Goal: Task Accomplishment & Management: Use online tool/utility

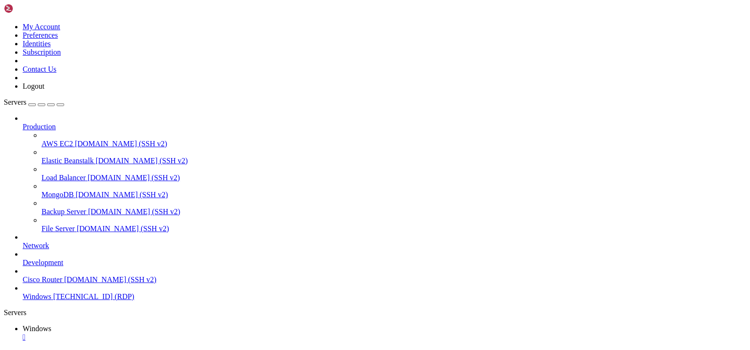
drag, startPoint x: 467, startPoint y: 469, endPoint x: 127, endPoint y: 485, distance: 340.3
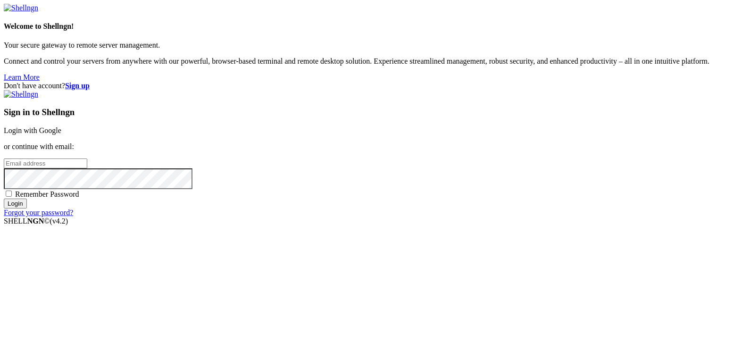
type input "[EMAIL_ADDRESS][DOMAIN_NAME]"
click at [27, 208] on input "Login" at bounding box center [15, 204] width 23 height 10
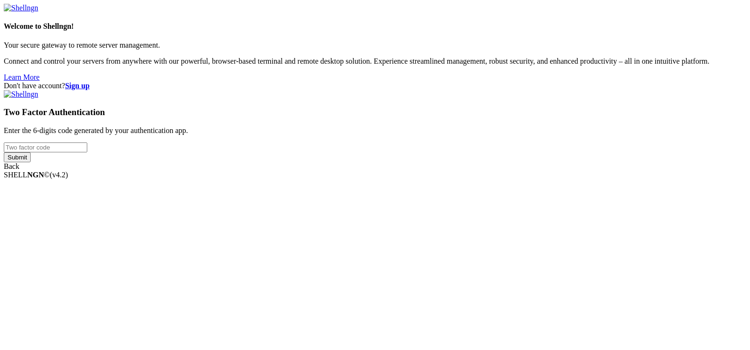
click at [87, 152] on input "number" at bounding box center [45, 147] width 83 height 10
type input "354711"
click at [4, 152] on input "Submit" at bounding box center [17, 157] width 27 height 10
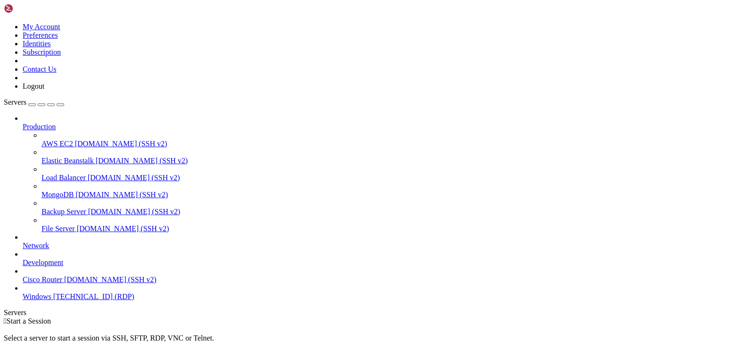
click at [51, 300] on span "Windows" at bounding box center [37, 296] width 29 height 8
click at [87, 300] on span "[TECHNICAL_ID] (RDP)" at bounding box center [93, 296] width 81 height 8
click at [60, 105] on icon "button" at bounding box center [60, 105] width 0 height 0
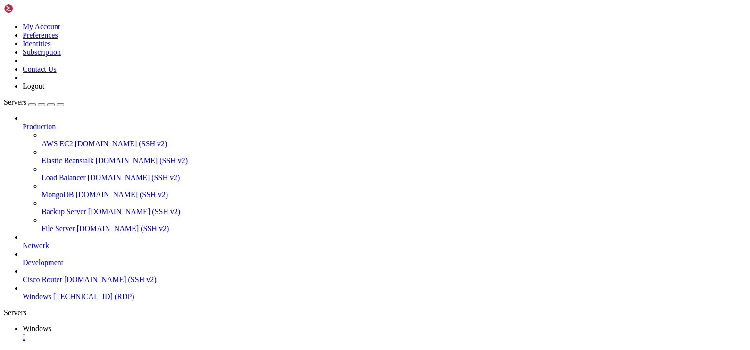
drag, startPoint x: 284, startPoint y: 495, endPoint x: 340, endPoint y: 451, distance: 71.6
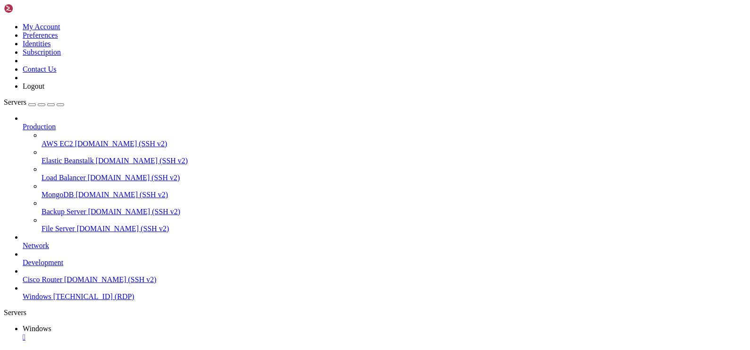
drag, startPoint x: 470, startPoint y: 472, endPoint x: 465, endPoint y: 558, distance: 85.9
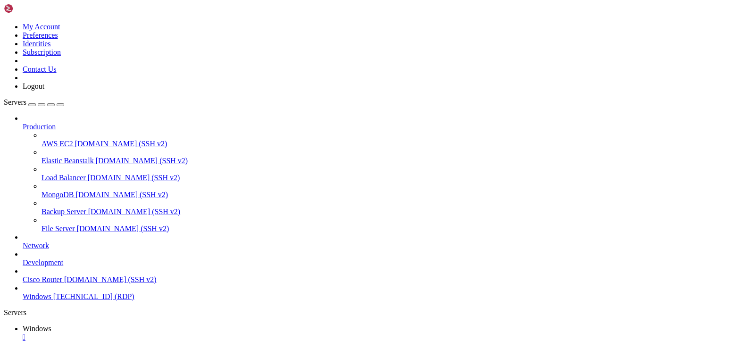
drag, startPoint x: 472, startPoint y: 569, endPoint x: 474, endPoint y: 468, distance: 100.4
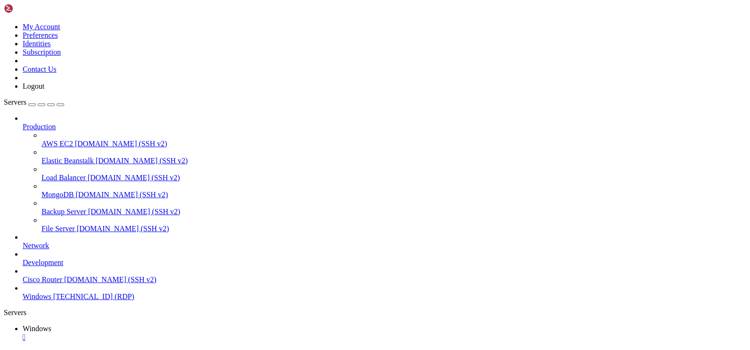
drag, startPoint x: 80, startPoint y: 423, endPoint x: 569, endPoint y: 423, distance: 488.5
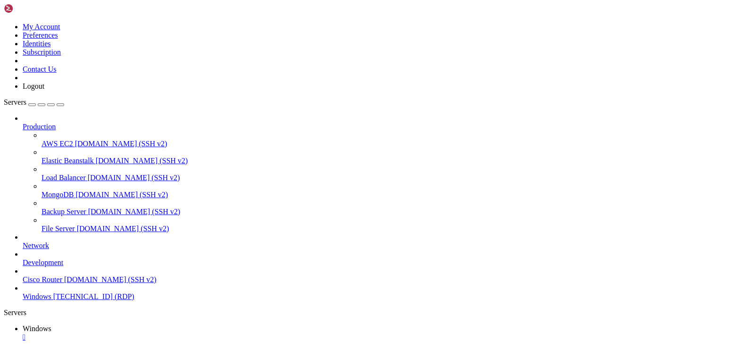
drag, startPoint x: 92, startPoint y: 425, endPoint x: 543, endPoint y: 434, distance: 450.9
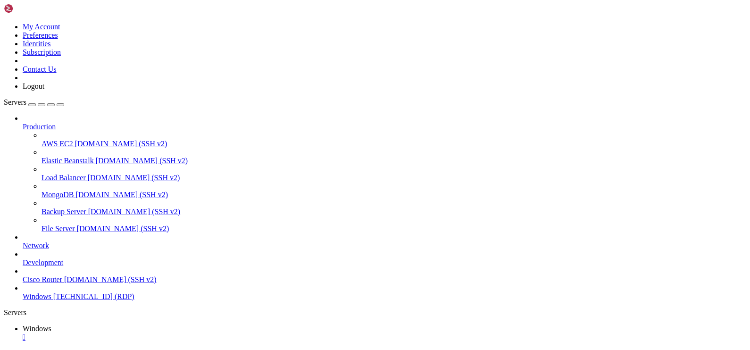
drag, startPoint x: 543, startPoint y: 430, endPoint x: 645, endPoint y: 472, distance: 110.3
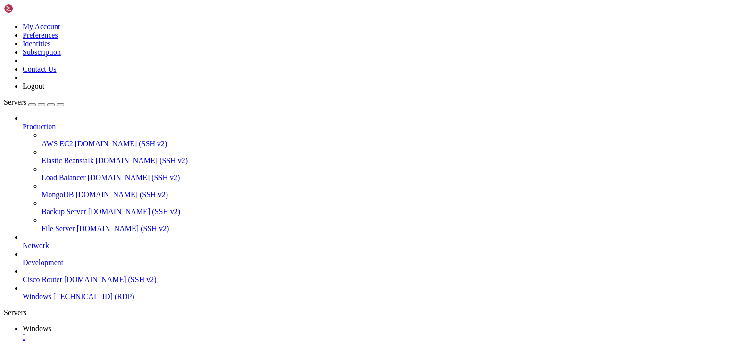
drag, startPoint x: 324, startPoint y: 656, endPoint x: 34, endPoint y: 601, distance: 295.2
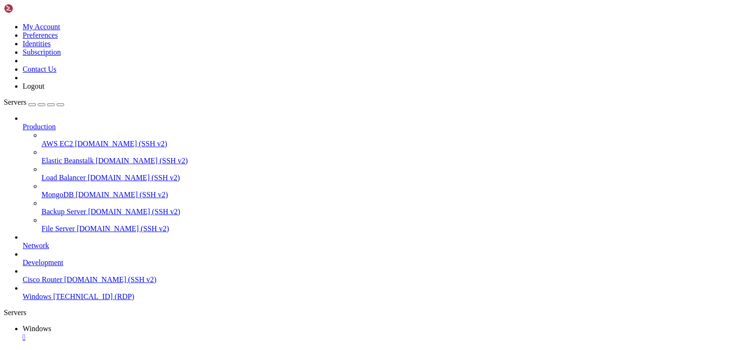
drag, startPoint x: 328, startPoint y: 656, endPoint x: 14, endPoint y: 546, distance: 332.8
drag, startPoint x: 323, startPoint y: 653, endPoint x: 11, endPoint y: 529, distance: 334.8
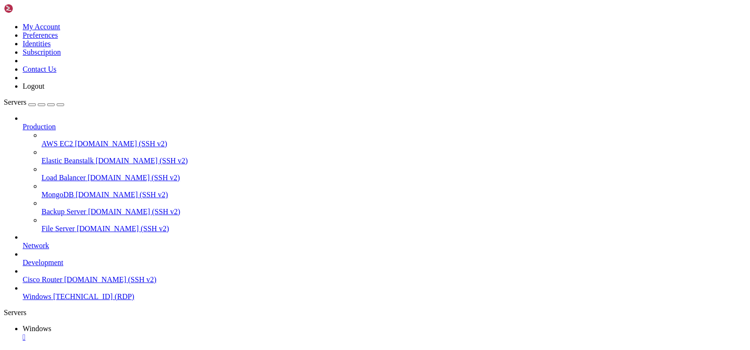
drag, startPoint x: 132, startPoint y: 656, endPoint x: 22, endPoint y: 593, distance: 127.6
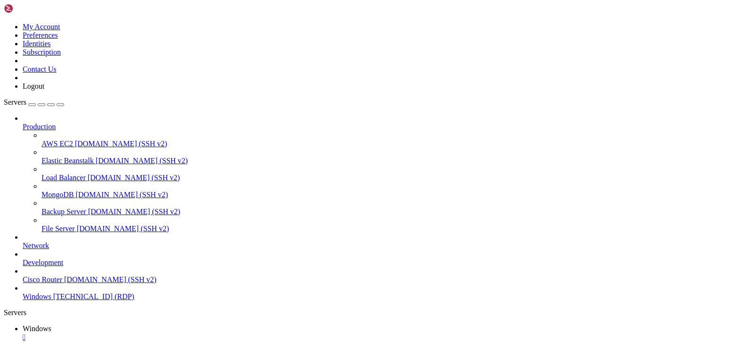
drag, startPoint x: 472, startPoint y: 472, endPoint x: 60, endPoint y: 470, distance: 411.2
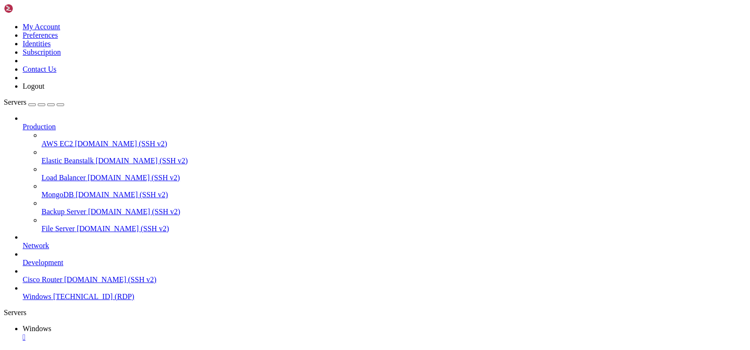
drag, startPoint x: 165, startPoint y: 471, endPoint x: 110, endPoint y: 471, distance: 55.2
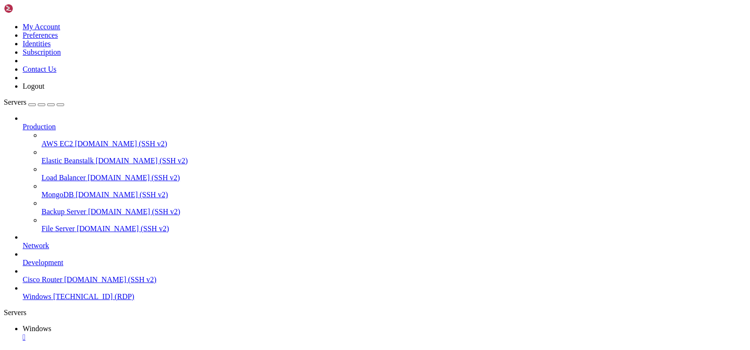
drag, startPoint x: 372, startPoint y: 470, endPoint x: 258, endPoint y: 474, distance: 114.2
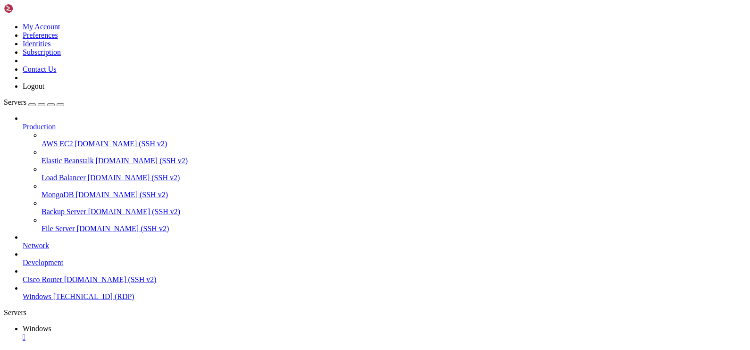
drag, startPoint x: 201, startPoint y: 523, endPoint x: 159, endPoint y: 525, distance: 42.5
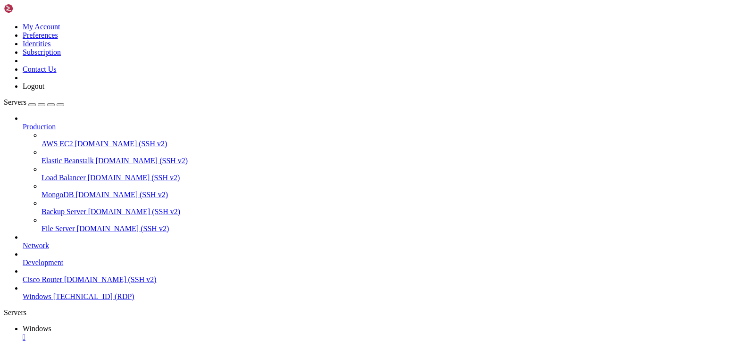
drag, startPoint x: 221, startPoint y: 471, endPoint x: 373, endPoint y: 472, distance: 152.8
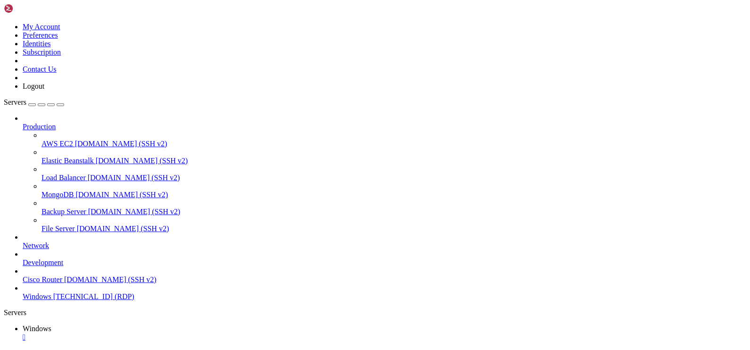
drag, startPoint x: 160, startPoint y: 521, endPoint x: 272, endPoint y: 521, distance: 112.2
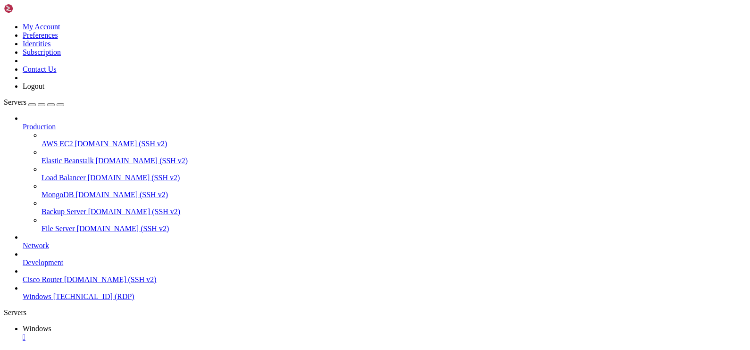
drag, startPoint x: 268, startPoint y: 551, endPoint x: 180, endPoint y: 548, distance: 88.2
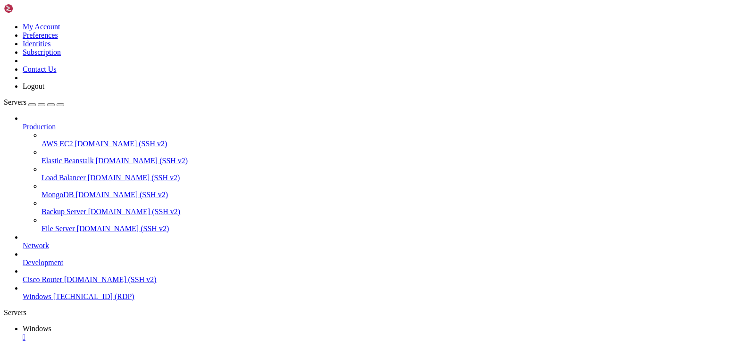
drag, startPoint x: 274, startPoint y: 587, endPoint x: 222, endPoint y: 588, distance: 51.9
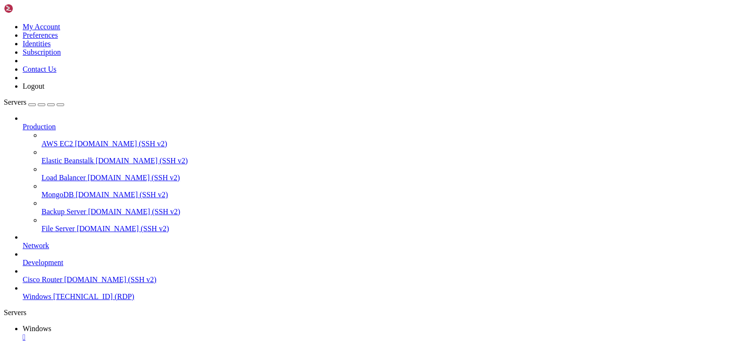
drag, startPoint x: 176, startPoint y: 587, endPoint x: 196, endPoint y: 587, distance: 19.8
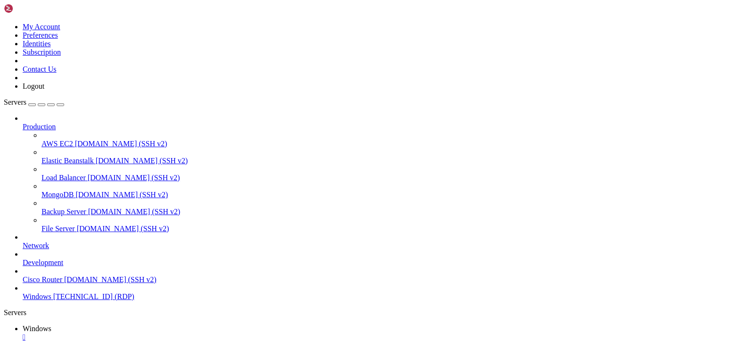
drag, startPoint x: 281, startPoint y: 427, endPoint x: 429, endPoint y: 458, distance: 150.3
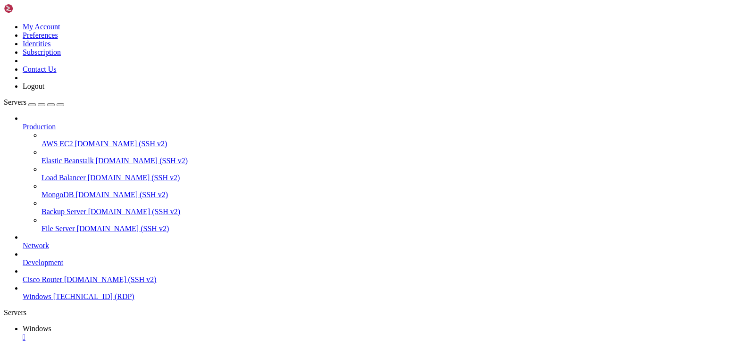
drag, startPoint x: 631, startPoint y: 482, endPoint x: 679, endPoint y: 509, distance: 55.5
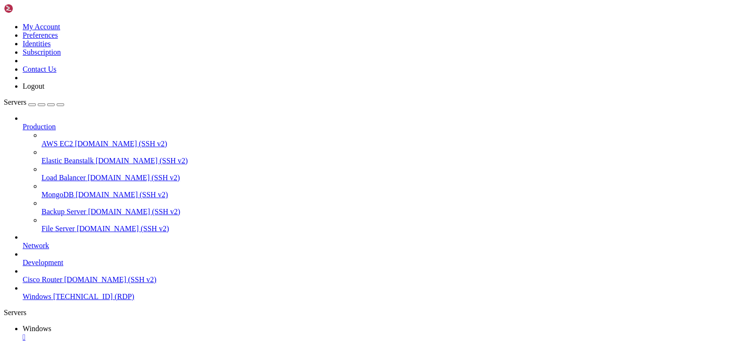
drag, startPoint x: 630, startPoint y: 474, endPoint x: 649, endPoint y: 474, distance: 18.9
drag, startPoint x: 626, startPoint y: 470, endPoint x: 631, endPoint y: 507, distance: 37.7
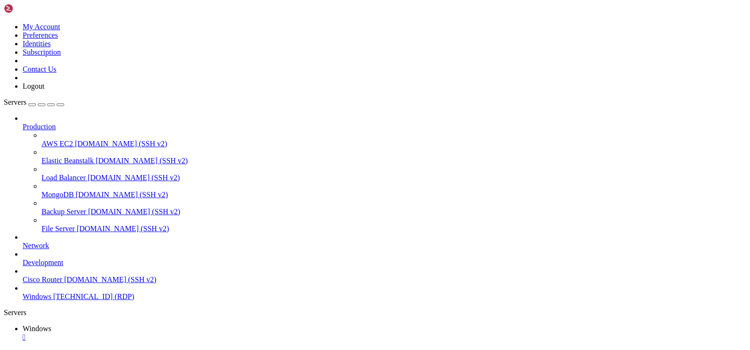
drag, startPoint x: 142, startPoint y: 655, endPoint x: 3, endPoint y: 585, distance: 155.8
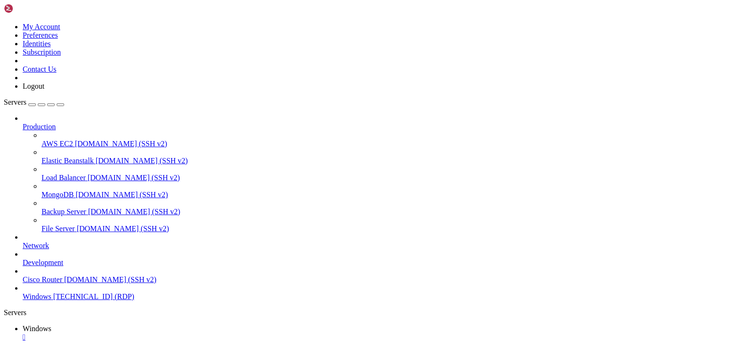
drag, startPoint x: 559, startPoint y: 499, endPoint x: 516, endPoint y: 463, distance: 55.5
drag, startPoint x: 521, startPoint y: 488, endPoint x: 516, endPoint y: 472, distance: 16.7
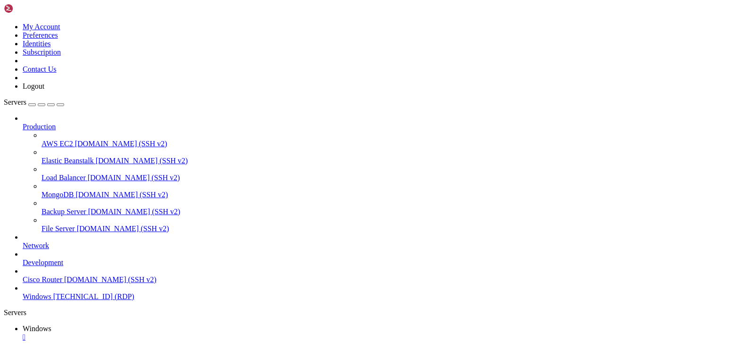
drag, startPoint x: 294, startPoint y: 563, endPoint x: 147, endPoint y: 528, distance: 151.2
drag, startPoint x: 238, startPoint y: 556, endPoint x: 117, endPoint y: 521, distance: 126.0
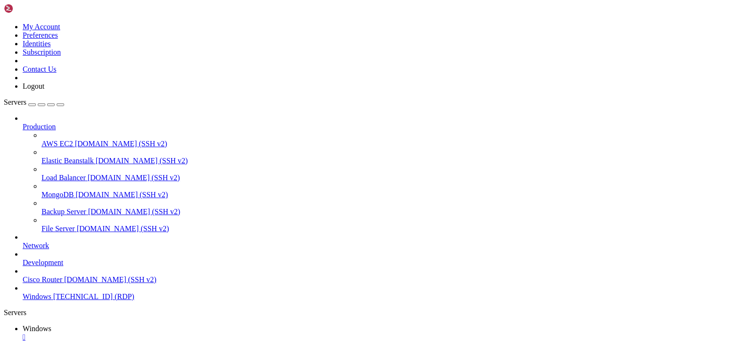
drag, startPoint x: 101, startPoint y: 422, endPoint x: 637, endPoint y: 435, distance: 535.3
drag, startPoint x: 306, startPoint y: 654, endPoint x: 257, endPoint y: 654, distance: 49.5
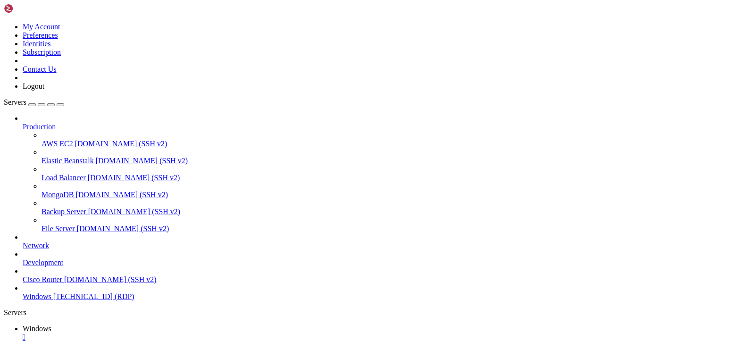
drag, startPoint x: 87, startPoint y: 677, endPoint x: 79, endPoint y: 481, distance: 195.9
drag, startPoint x: 87, startPoint y: 462, endPoint x: 87, endPoint y: 442, distance: 19.8
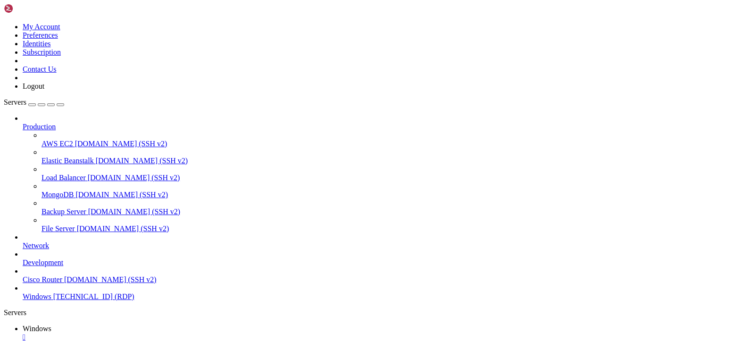
drag, startPoint x: 57, startPoint y: 501, endPoint x: 67, endPoint y: 499, distance: 10.9
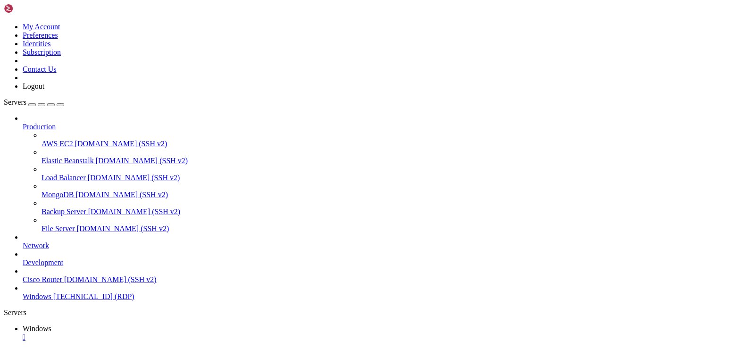
drag, startPoint x: 115, startPoint y: 705, endPoint x: 69, endPoint y: 703, distance: 46.3
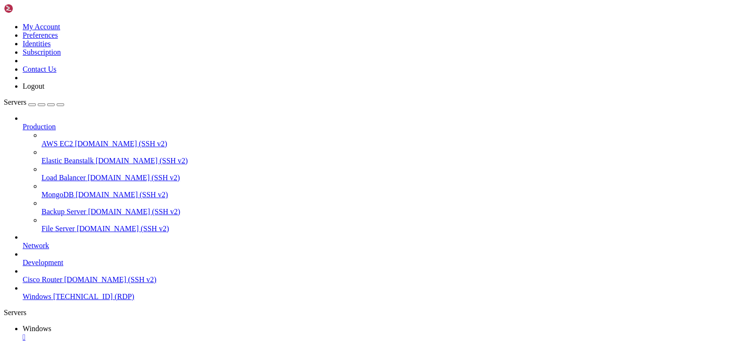
drag, startPoint x: 117, startPoint y: 424, endPoint x: 487, endPoint y: 430, distance: 369.7
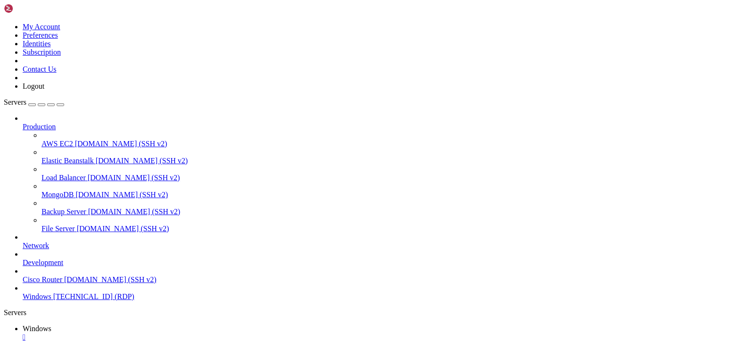
drag, startPoint x: 83, startPoint y: 424, endPoint x: 599, endPoint y: 480, distance: 518.8
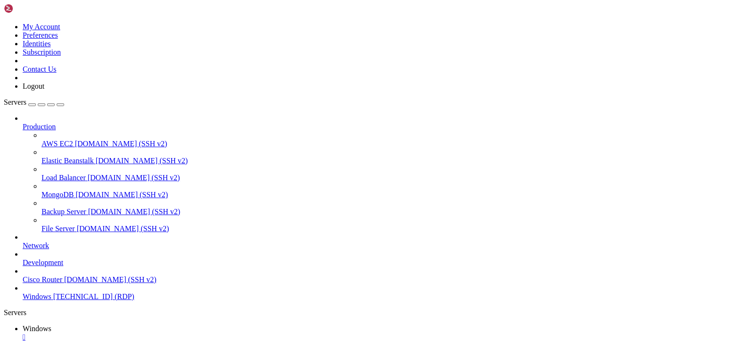
drag, startPoint x: 617, startPoint y: 609, endPoint x: 550, endPoint y: 610, distance: 66.5
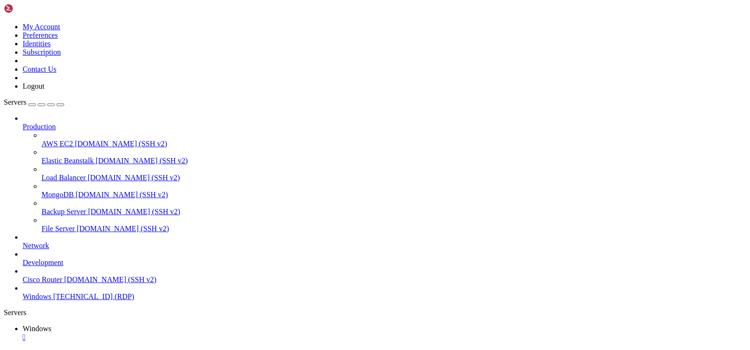
drag, startPoint x: 91, startPoint y: 421, endPoint x: 596, endPoint y: 434, distance: 505.6
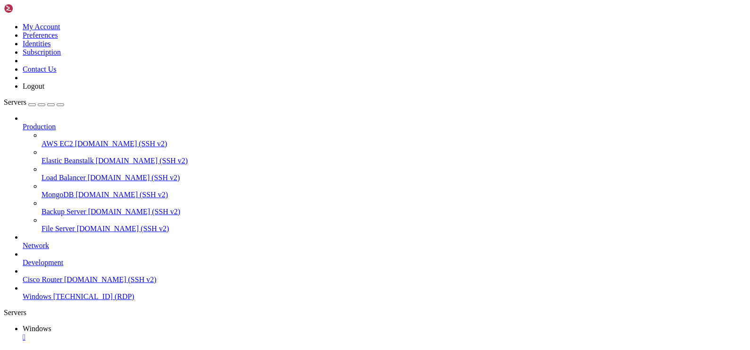
drag, startPoint x: 84, startPoint y: 425, endPoint x: 538, endPoint y: 431, distance: 454.1
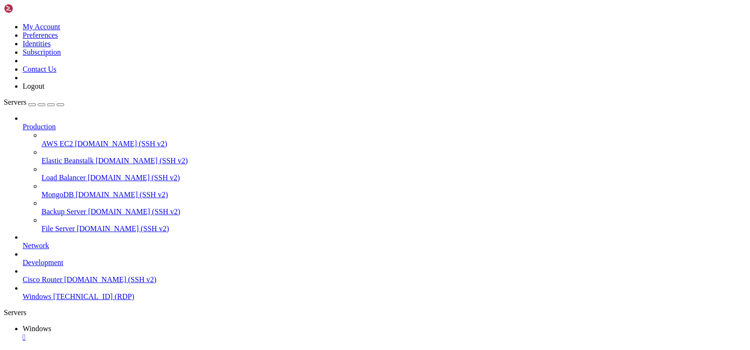
drag, startPoint x: 333, startPoint y: 656, endPoint x: 7, endPoint y: 544, distance: 345.5
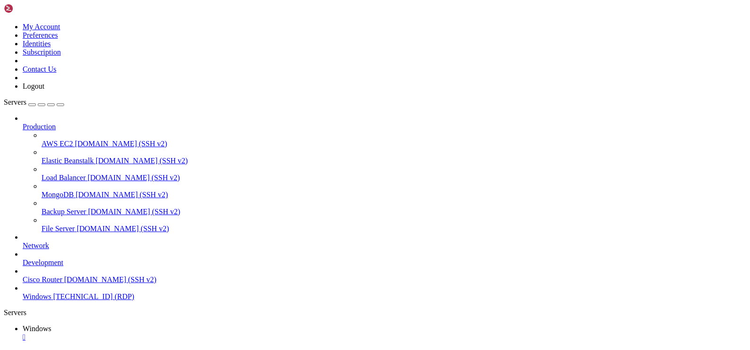
drag, startPoint x: 704, startPoint y: 571, endPoint x: 712, endPoint y: 457, distance: 114.4
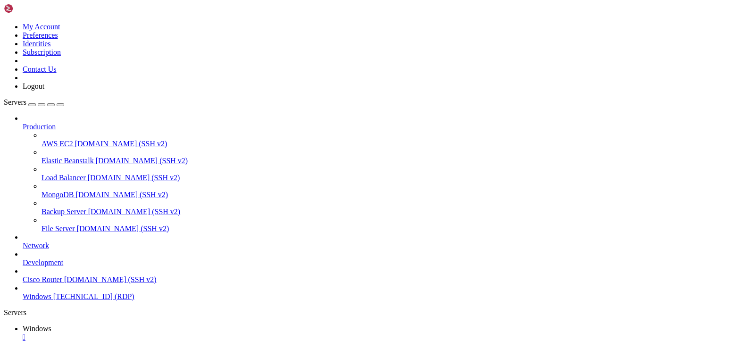
drag, startPoint x: 346, startPoint y: 533, endPoint x: 100, endPoint y: 526, distance: 245.8
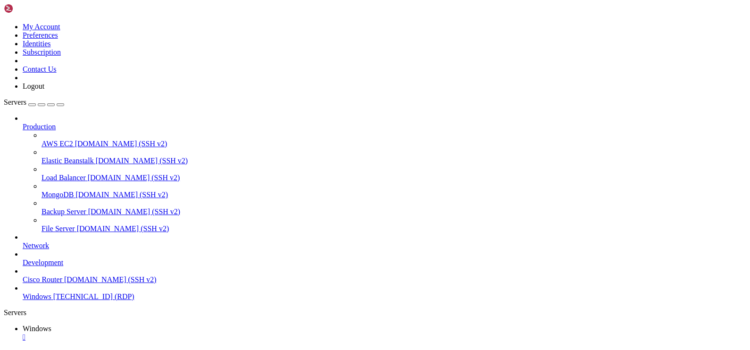
drag, startPoint x: 212, startPoint y: 531, endPoint x: 241, endPoint y: 531, distance: 29.2
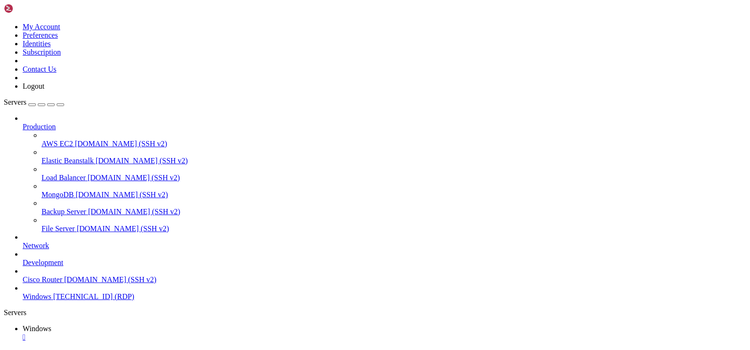
drag, startPoint x: 271, startPoint y: 524, endPoint x: 114, endPoint y: 516, distance: 157.2
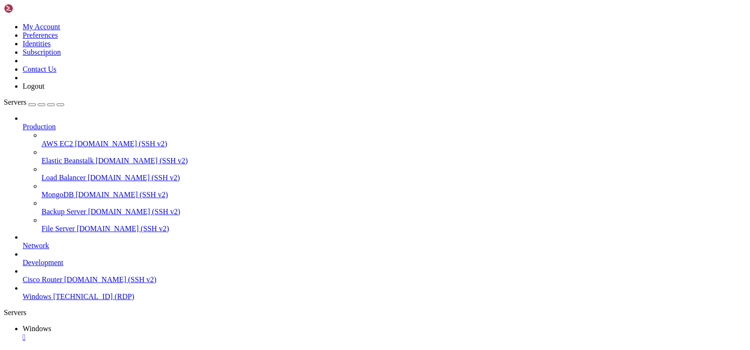
drag, startPoint x: 199, startPoint y: 538, endPoint x: 235, endPoint y: 535, distance: 35.9
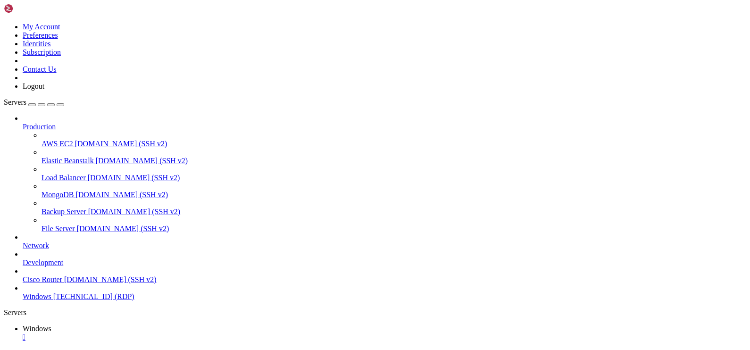
drag, startPoint x: 212, startPoint y: 529, endPoint x: 241, endPoint y: 528, distance: 29.7
drag, startPoint x: 269, startPoint y: 559, endPoint x: 110, endPoint y: 547, distance: 159.8
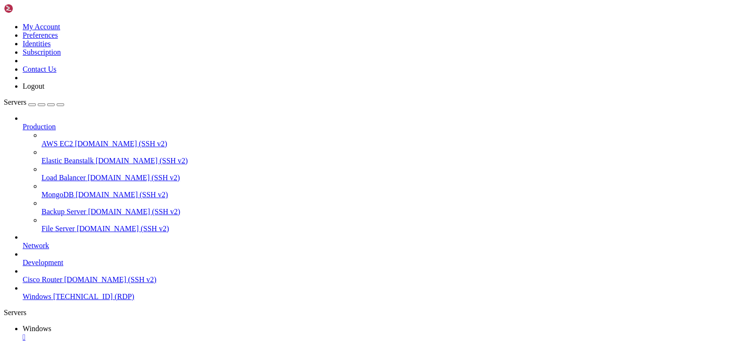
drag, startPoint x: 268, startPoint y: 558, endPoint x: 100, endPoint y: 548, distance: 168.6
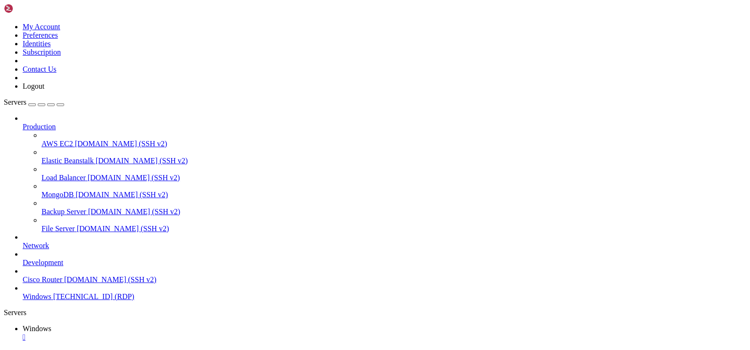
drag, startPoint x: 287, startPoint y: 529, endPoint x: 109, endPoint y: 516, distance: 177.7
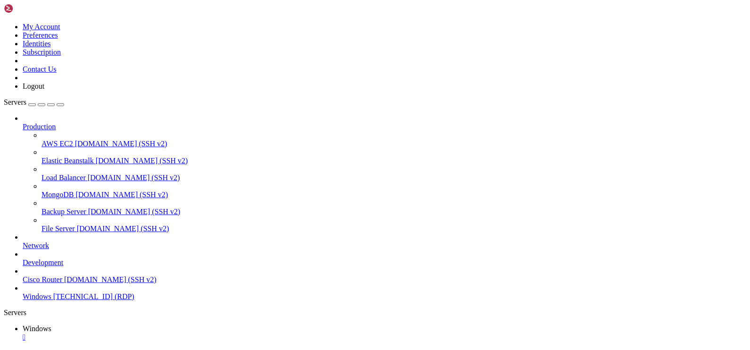
drag, startPoint x: 116, startPoint y: 436, endPoint x: 125, endPoint y: 445, distance: 12.7
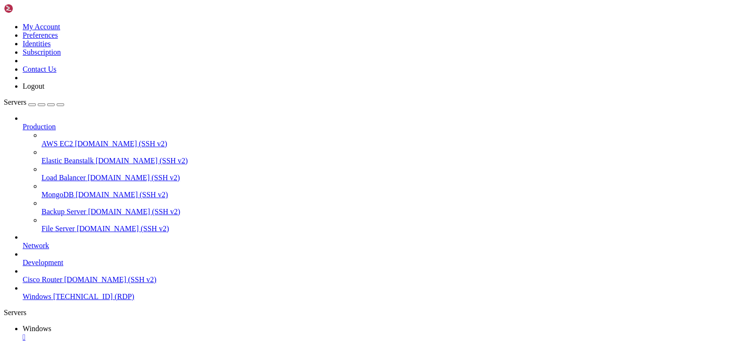
drag, startPoint x: 337, startPoint y: 655, endPoint x: 6, endPoint y: 637, distance: 331.0
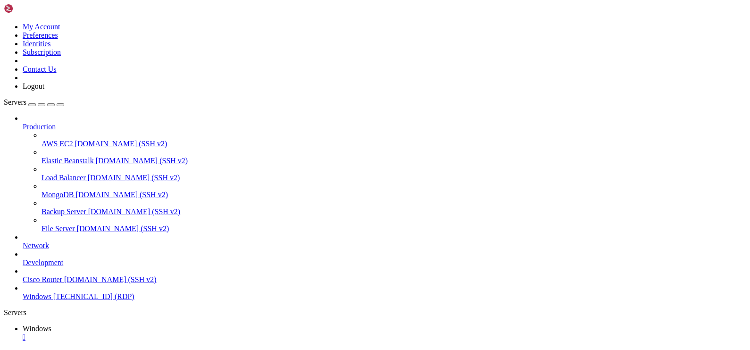
drag, startPoint x: 476, startPoint y: 471, endPoint x: 81, endPoint y: 462, distance: 395.7
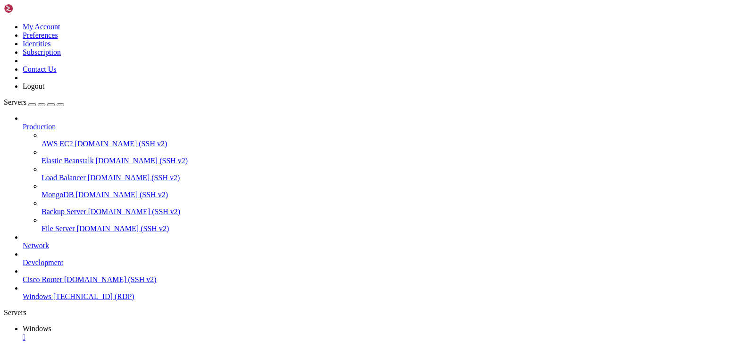
drag, startPoint x: 695, startPoint y: 582, endPoint x: 718, endPoint y: 554, distance: 35.9
drag, startPoint x: 250, startPoint y: 558, endPoint x: 198, endPoint y: 562, distance: 52.9
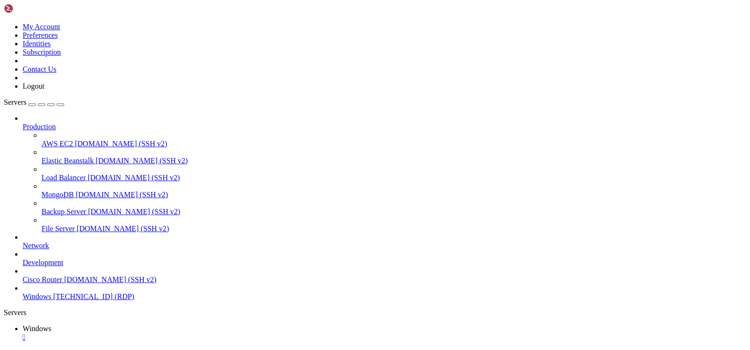
drag, startPoint x: 423, startPoint y: 439, endPoint x: 155, endPoint y: 438, distance: 268.3
drag, startPoint x: 522, startPoint y: 439, endPoint x: 95, endPoint y: 440, distance: 426.7
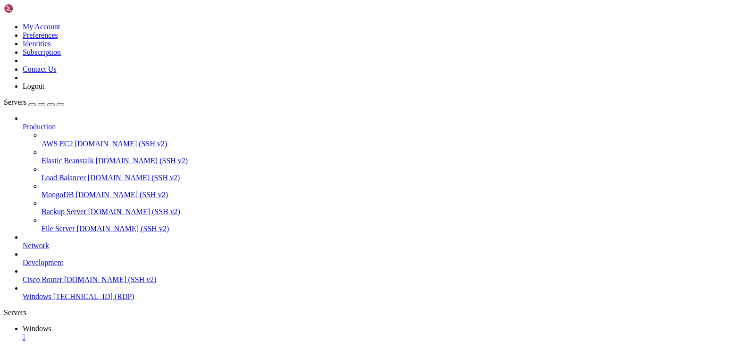
drag, startPoint x: 543, startPoint y: 439, endPoint x: 207, endPoint y: 439, distance: 336.7
drag, startPoint x: 646, startPoint y: 440, endPoint x: 260, endPoint y: 440, distance: 385.2
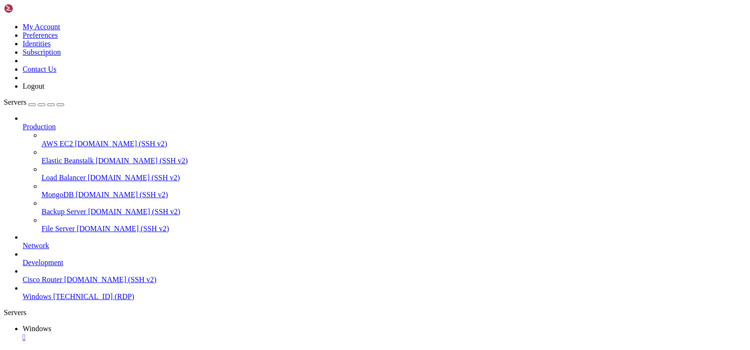
drag, startPoint x: 232, startPoint y: 523, endPoint x: 213, endPoint y: 580, distance: 60.2
drag, startPoint x: 191, startPoint y: 497, endPoint x: 46, endPoint y: 497, distance: 145.2
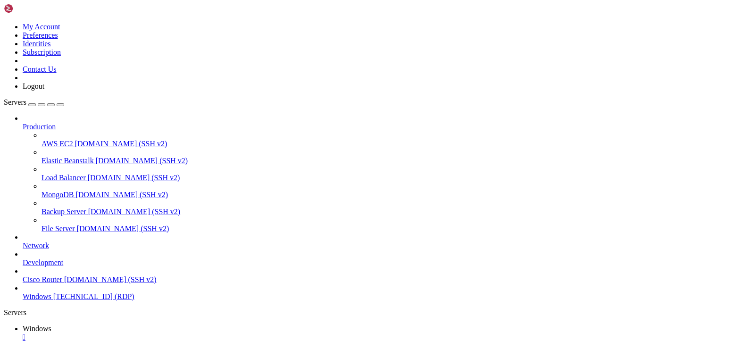
drag, startPoint x: 89, startPoint y: 496, endPoint x: 174, endPoint y: 500, distance: 85.5
drag, startPoint x: 190, startPoint y: 500, endPoint x: 171, endPoint y: 500, distance: 18.9
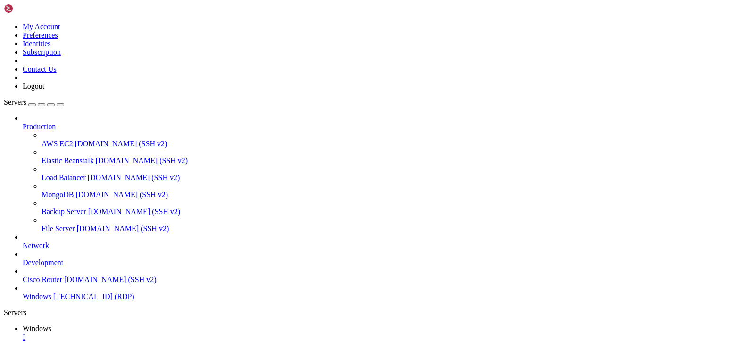
drag, startPoint x: 196, startPoint y: 500, endPoint x: 94, endPoint y: 498, distance: 101.9
drag, startPoint x: 53, startPoint y: 497, endPoint x: 78, endPoint y: 497, distance: 25.5
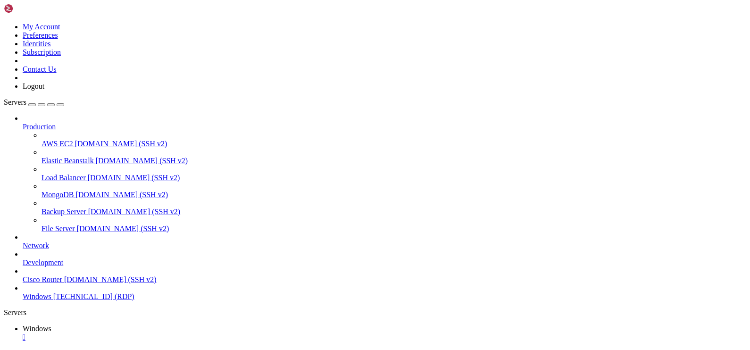
drag, startPoint x: 60, startPoint y: 500, endPoint x: 110, endPoint y: 502, distance: 50.0
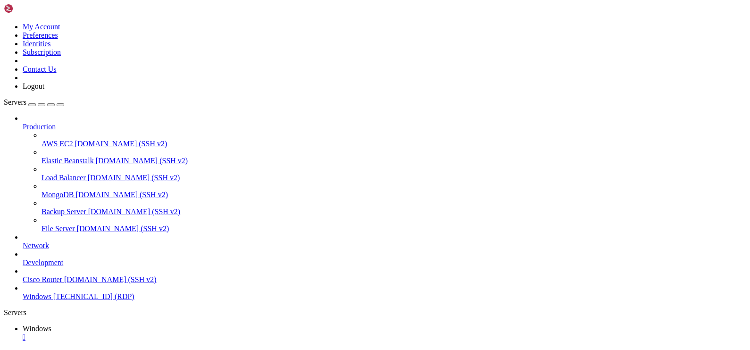
drag, startPoint x: 477, startPoint y: 472, endPoint x: -12, endPoint y: 440, distance: 490.5
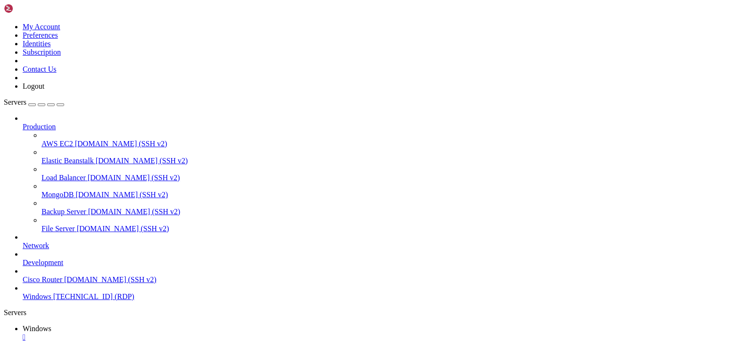
drag, startPoint x: 659, startPoint y: 576, endPoint x: 655, endPoint y: 580, distance: 5.7
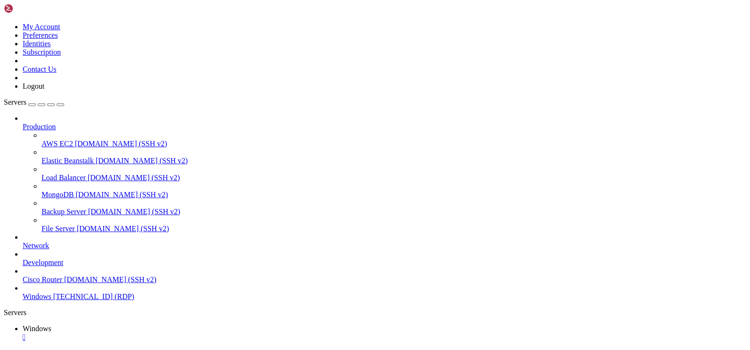
drag, startPoint x: 285, startPoint y: 554, endPoint x: 233, endPoint y: 552, distance: 51.9
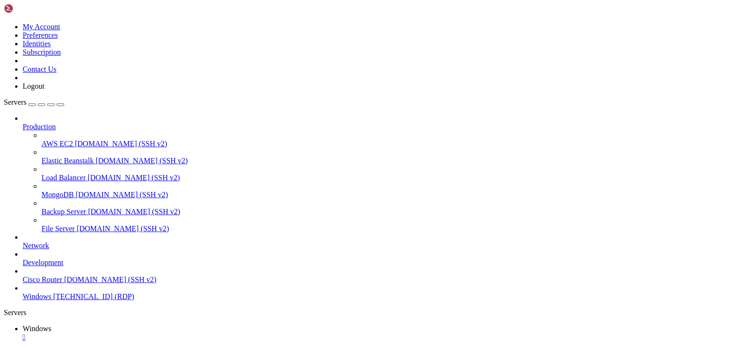
drag, startPoint x: 241, startPoint y: 555, endPoint x: 232, endPoint y: 554, distance: 10.0
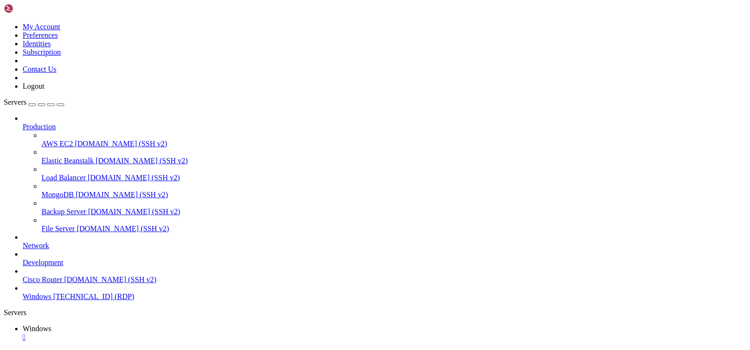
drag, startPoint x: 248, startPoint y: 554, endPoint x: 276, endPoint y: 554, distance: 28.3
drag, startPoint x: 285, startPoint y: 553, endPoint x: 247, endPoint y: 553, distance: 37.7
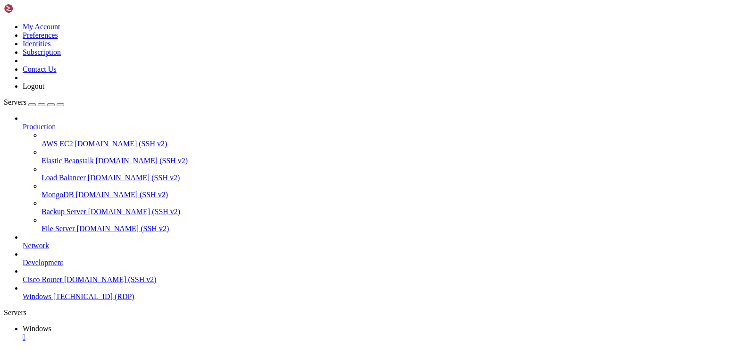
drag, startPoint x: 416, startPoint y: 581, endPoint x: 373, endPoint y: 550, distance: 52.9
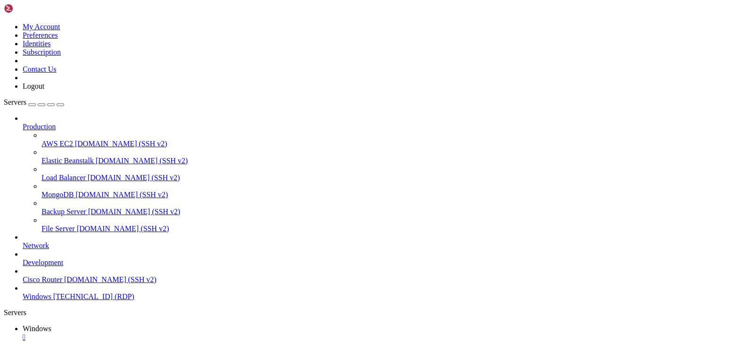
drag, startPoint x: 343, startPoint y: 558, endPoint x: 390, endPoint y: 559, distance: 47.2
drag, startPoint x: 453, startPoint y: 558, endPoint x: 345, endPoint y: 556, distance: 108.5
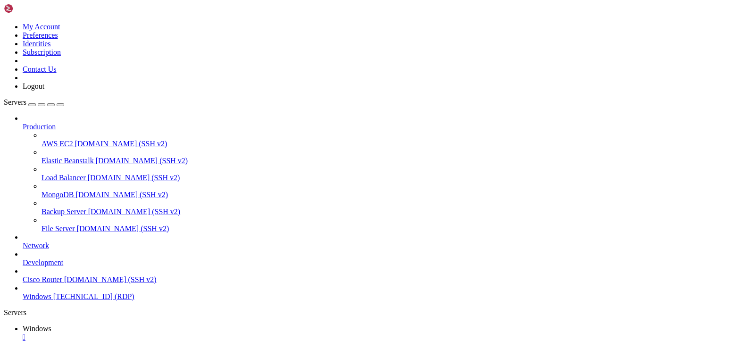
drag, startPoint x: 321, startPoint y: 586, endPoint x: 227, endPoint y: 545, distance: 102.2
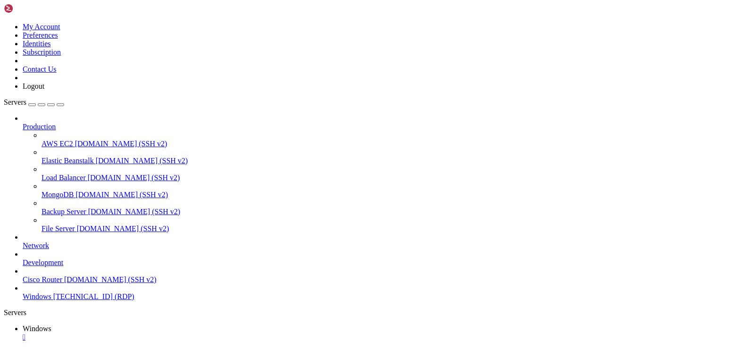
drag, startPoint x: 73, startPoint y: 639, endPoint x: 9, endPoint y: 517, distance: 138.4
drag, startPoint x: 695, startPoint y: 439, endPoint x: 311, endPoint y: 437, distance: 384.3
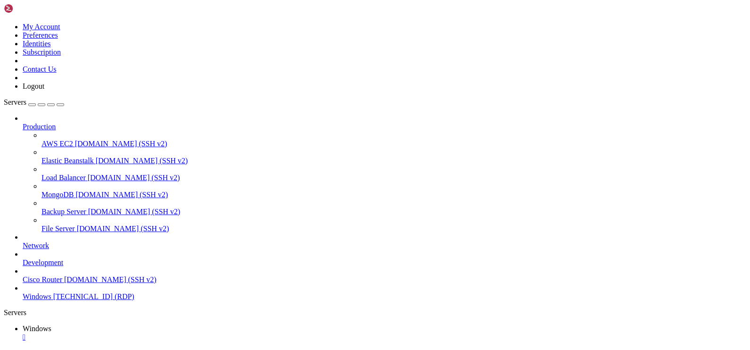
drag, startPoint x: 72, startPoint y: 707, endPoint x: 98, endPoint y: 708, distance: 25.5
drag, startPoint x: 84, startPoint y: 422, endPoint x: 541, endPoint y: 425, distance: 456.9
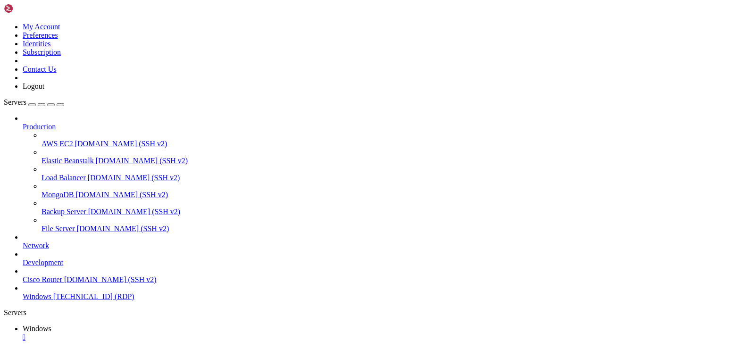
drag, startPoint x: 167, startPoint y: 474, endPoint x: 173, endPoint y: 469, distance: 7.7
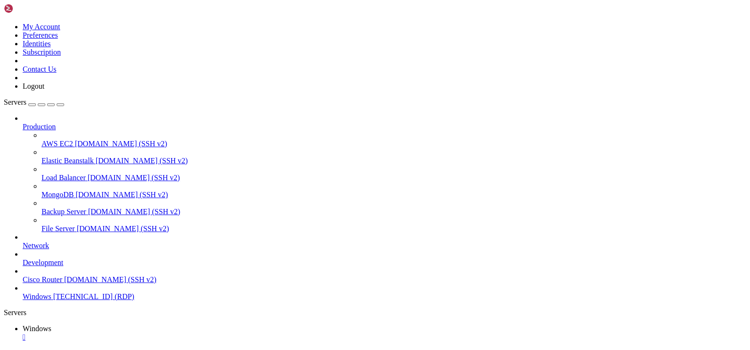
drag, startPoint x: 695, startPoint y: 594, endPoint x: 703, endPoint y: 466, distance: 128.0
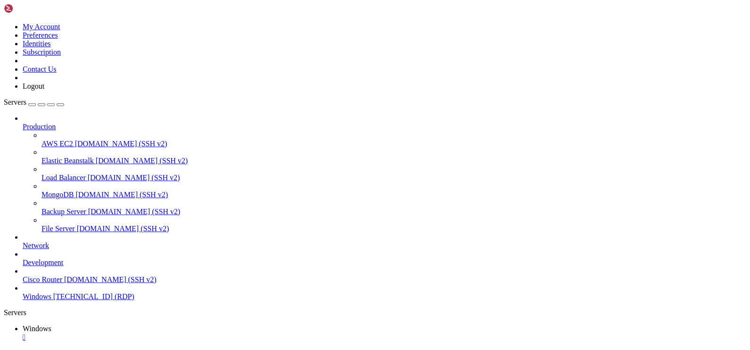
drag, startPoint x: 712, startPoint y: 591, endPoint x: 714, endPoint y: 488, distance: 102.8
drag, startPoint x: 301, startPoint y: 527, endPoint x: 325, endPoint y: 529, distance: 24.6
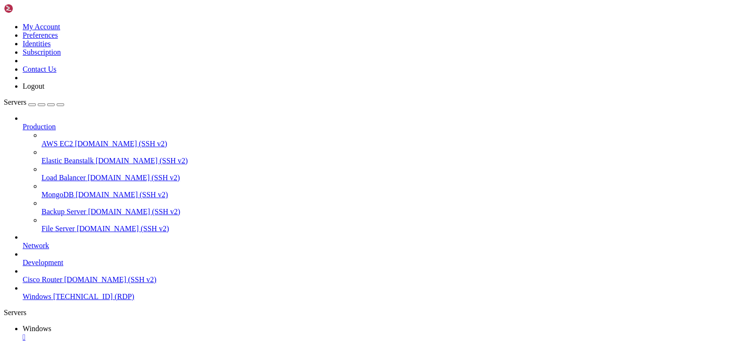
drag, startPoint x: 325, startPoint y: 528, endPoint x: 301, endPoint y: 529, distance: 24.5
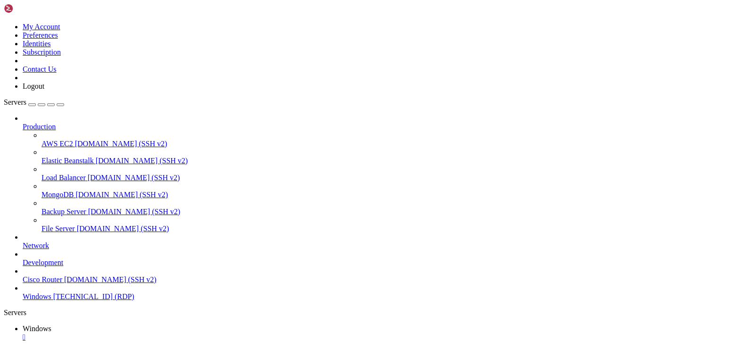
drag, startPoint x: 85, startPoint y: 422, endPoint x: 518, endPoint y: 456, distance: 433.7
drag, startPoint x: 551, startPoint y: 465, endPoint x: 491, endPoint y: 466, distance: 59.9
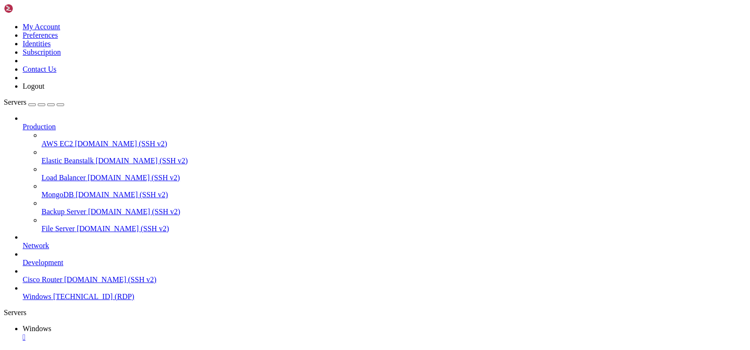
drag, startPoint x: 351, startPoint y: 533, endPoint x: 97, endPoint y: 533, distance: 253.7
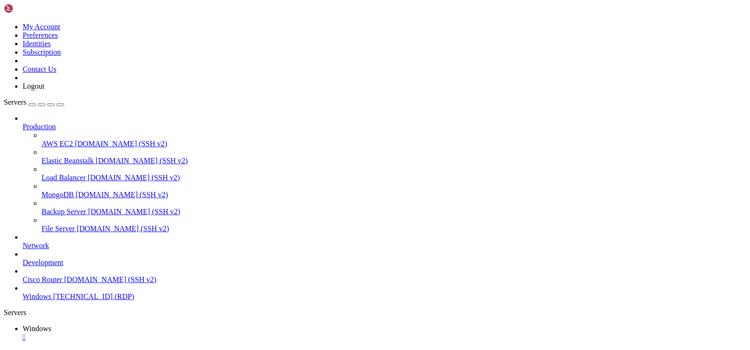
drag, startPoint x: 347, startPoint y: 530, endPoint x: 108, endPoint y: 535, distance: 238.7
drag, startPoint x: 290, startPoint y: 482, endPoint x: 119, endPoint y: 452, distance: 174.3
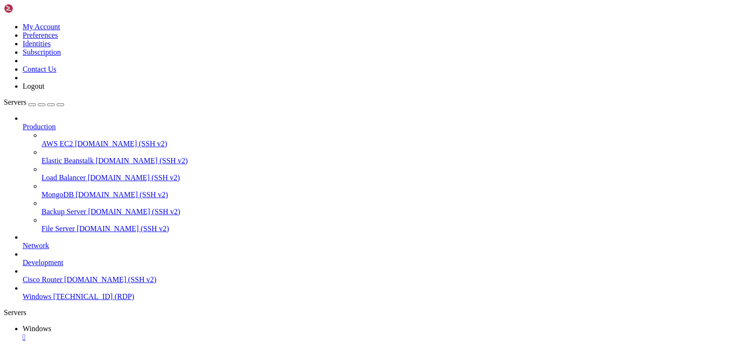
drag, startPoint x: 338, startPoint y: 530, endPoint x: 265, endPoint y: 530, distance: 72.6
drag, startPoint x: 291, startPoint y: 533, endPoint x: 267, endPoint y: 533, distance: 23.6
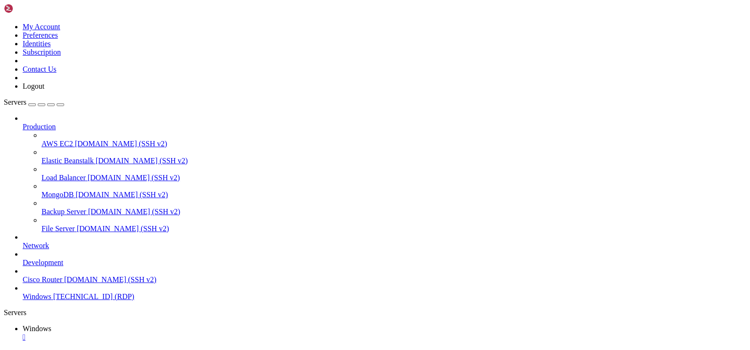
drag, startPoint x: 77, startPoint y: 713, endPoint x: 85, endPoint y: 710, distance: 8.9
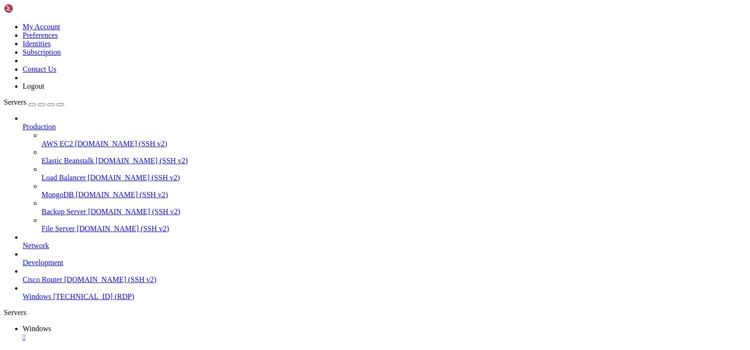
drag, startPoint x: 241, startPoint y: 508, endPoint x: 118, endPoint y: 494, distance: 123.9
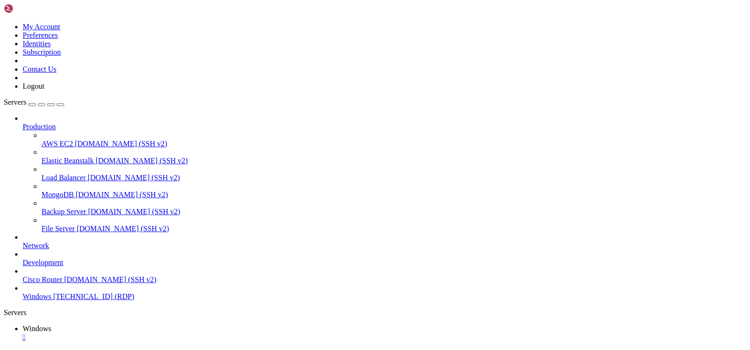
drag, startPoint x: 126, startPoint y: 702, endPoint x: 121, endPoint y: 703, distance: 6.0
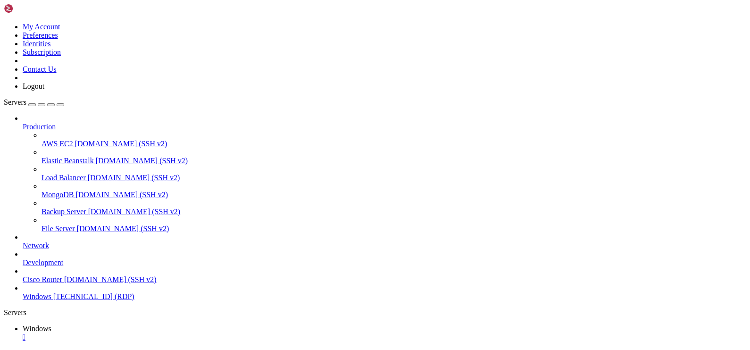
drag, startPoint x: 90, startPoint y: 422, endPoint x: 686, endPoint y: 427, distance: 595.5
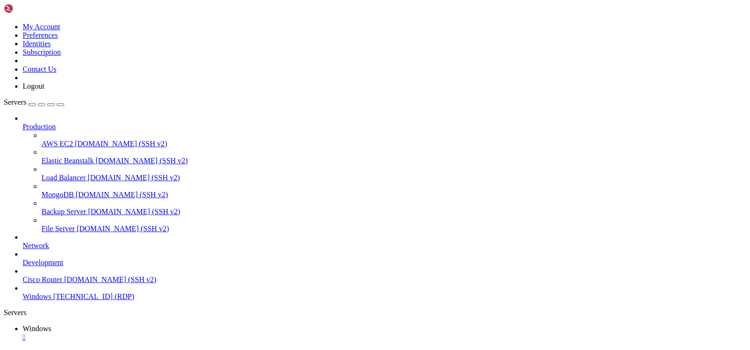
drag, startPoint x: 225, startPoint y: 599, endPoint x: 215, endPoint y: 590, distance: 14.0
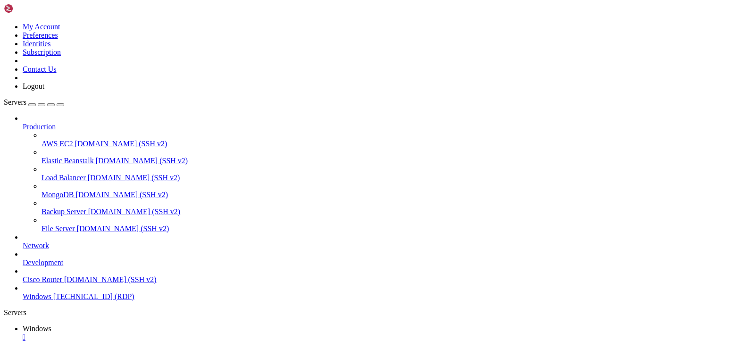
drag, startPoint x: 116, startPoint y: 653, endPoint x: 64, endPoint y: 640, distance: 53.4
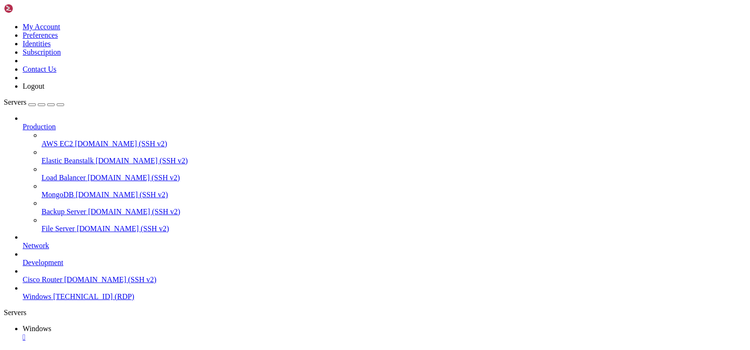
drag, startPoint x: 95, startPoint y: 637, endPoint x: 10, endPoint y: 539, distance: 129.4
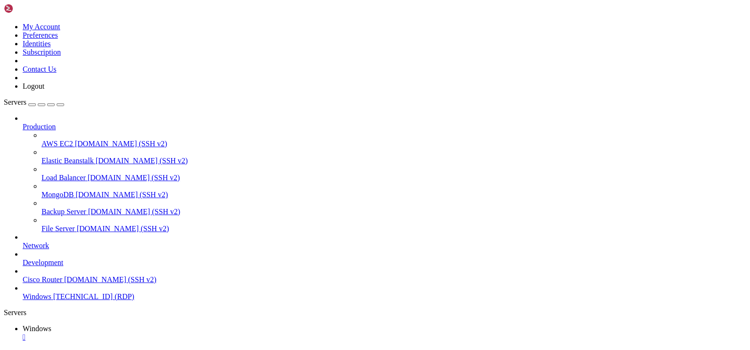
drag, startPoint x: 555, startPoint y: 459, endPoint x: 458, endPoint y: 465, distance: 96.9
drag, startPoint x: 344, startPoint y: 533, endPoint x: 213, endPoint y: 534, distance: 131.1
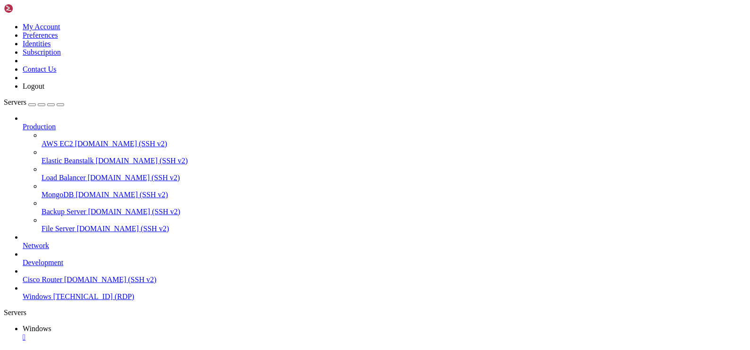
drag, startPoint x: 290, startPoint y: 563, endPoint x: 122, endPoint y: 517, distance: 173.6
drag, startPoint x: 291, startPoint y: 559, endPoint x: 109, endPoint y: 508, distance: 188.5
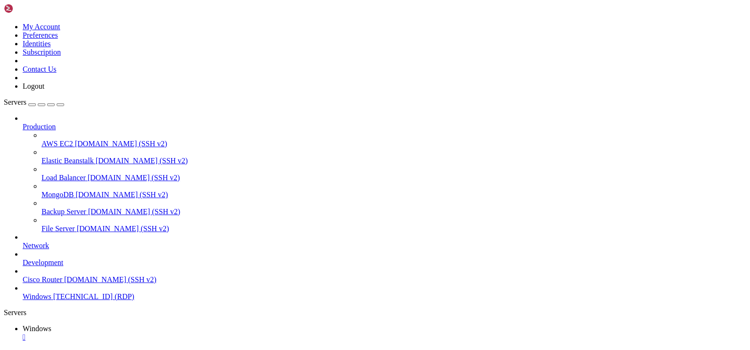
drag, startPoint x: 229, startPoint y: 555, endPoint x: 84, endPoint y: 506, distance: 152.7
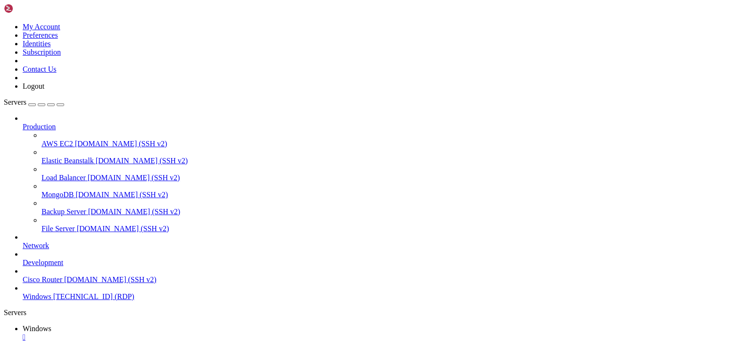
drag, startPoint x: 74, startPoint y: 423, endPoint x: 489, endPoint y: 422, distance: 415.4
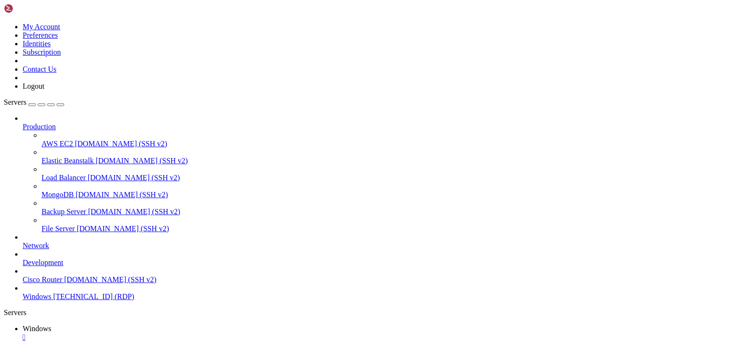
drag, startPoint x: 289, startPoint y: 557, endPoint x: 109, endPoint y: 494, distance: 189.8
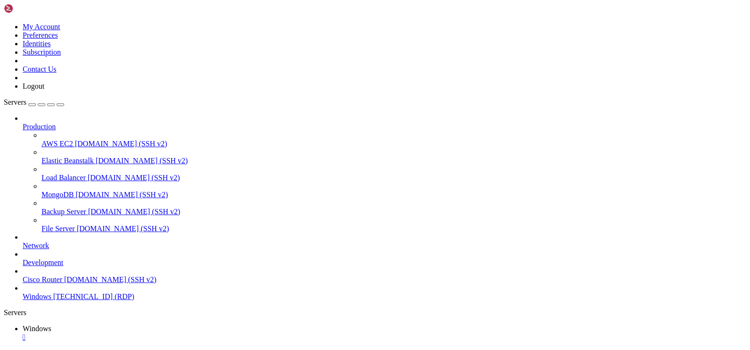
drag, startPoint x: 134, startPoint y: 584, endPoint x: 142, endPoint y: 586, distance: 8.2
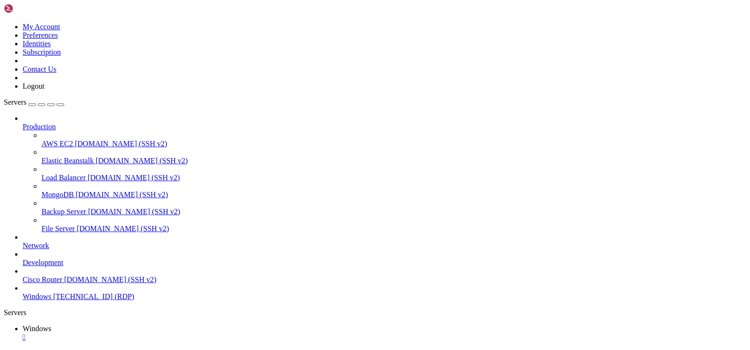
drag, startPoint x: 100, startPoint y: 496, endPoint x: 102, endPoint y: 506, distance: 10.6
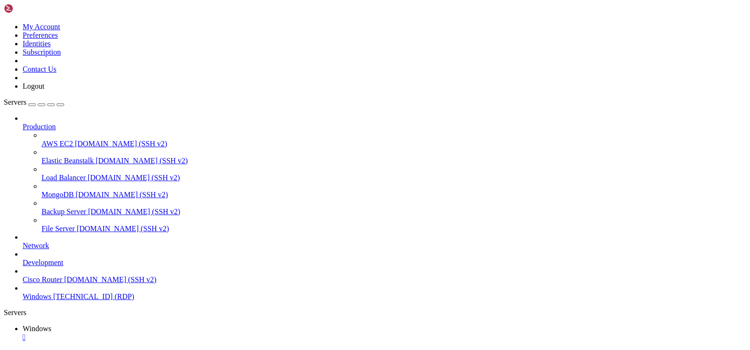
drag, startPoint x: 107, startPoint y: 494, endPoint x: 107, endPoint y: 499, distance: 5.2
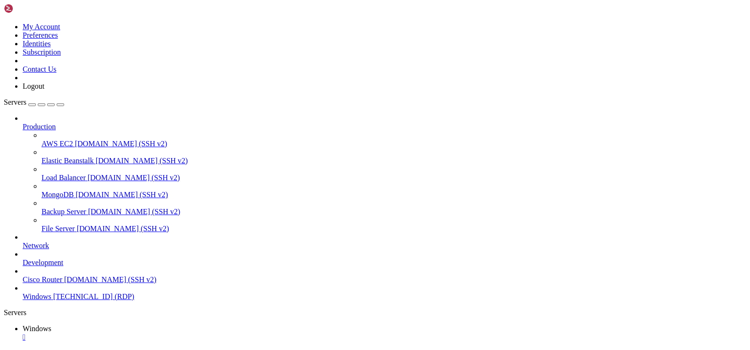
drag, startPoint x: 542, startPoint y: 422, endPoint x: 667, endPoint y: 529, distance: 164.2
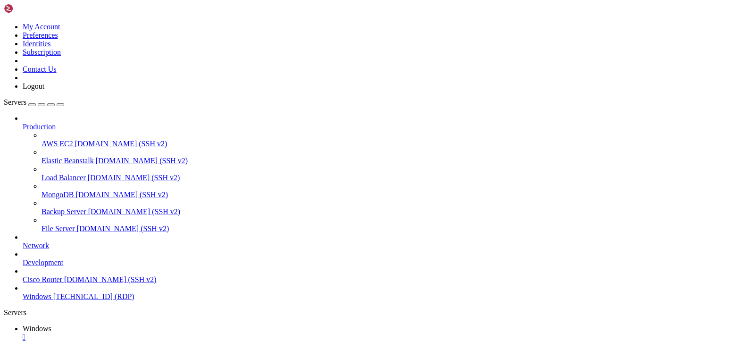
drag, startPoint x: 500, startPoint y: 421, endPoint x: 742, endPoint y: 566, distance: 281.7
drag, startPoint x: 394, startPoint y: 484, endPoint x: 157, endPoint y: 480, distance: 236.7
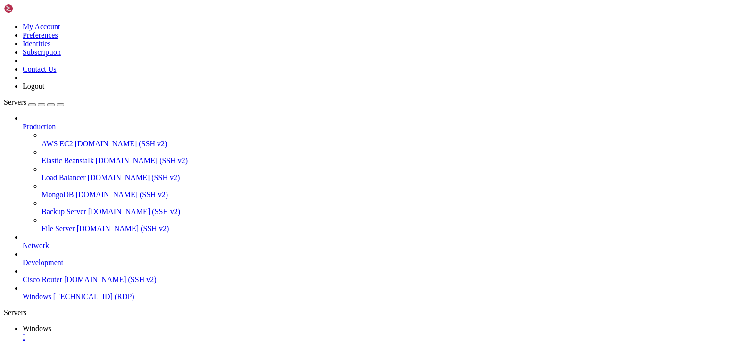
drag, startPoint x: 494, startPoint y: 486, endPoint x: -12, endPoint y: 455, distance: 507.4
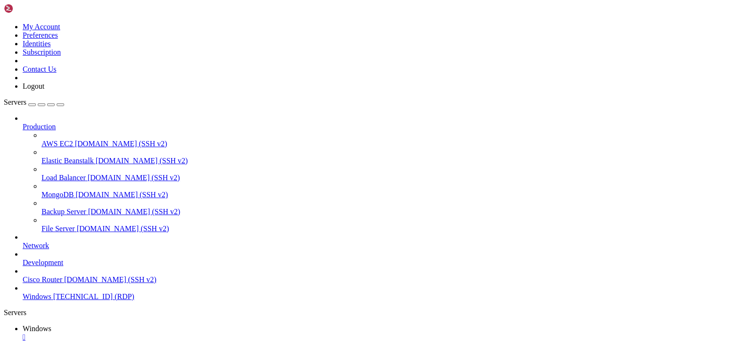
drag, startPoint x: 711, startPoint y: 529, endPoint x: 718, endPoint y: 481, distance: 48.1
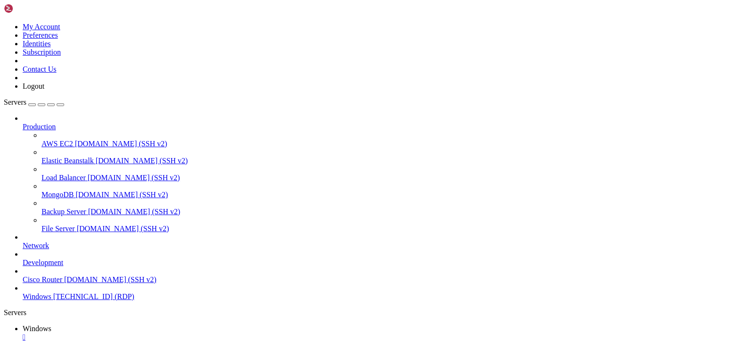
drag, startPoint x: 698, startPoint y: 513, endPoint x: 706, endPoint y: 479, distance: 34.9
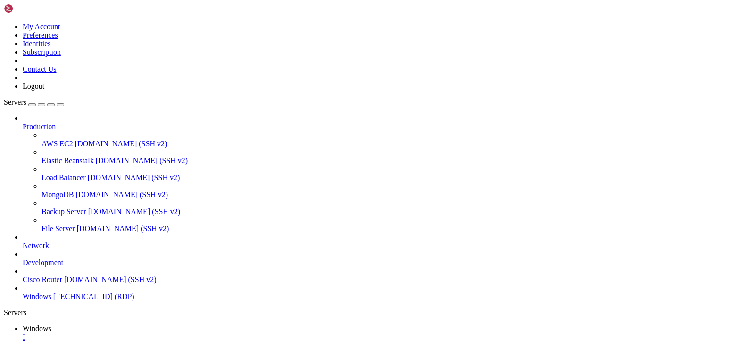
drag, startPoint x: 200, startPoint y: 639, endPoint x: 10, endPoint y: 602, distance: 193.5
drag, startPoint x: 266, startPoint y: 658, endPoint x: 6, endPoint y: 593, distance: 268.3
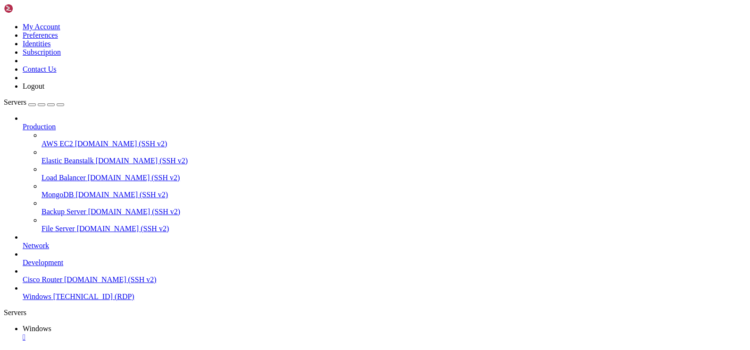
drag, startPoint x: 578, startPoint y: 439, endPoint x: 150, endPoint y: 441, distance: 428.1
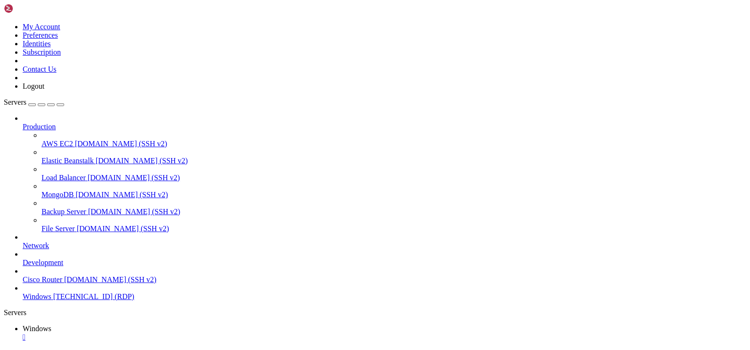
drag, startPoint x: 86, startPoint y: 584, endPoint x: 77, endPoint y: 691, distance: 107.9
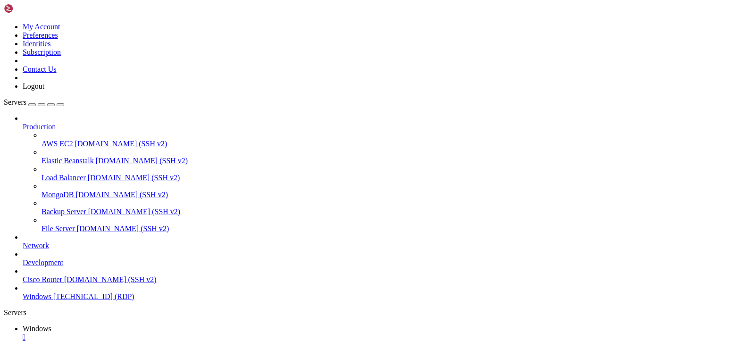
drag, startPoint x: 86, startPoint y: 572, endPoint x: 83, endPoint y: 621, distance: 48.6
drag, startPoint x: 424, startPoint y: 528, endPoint x: 414, endPoint y: 521, distance: 12.7
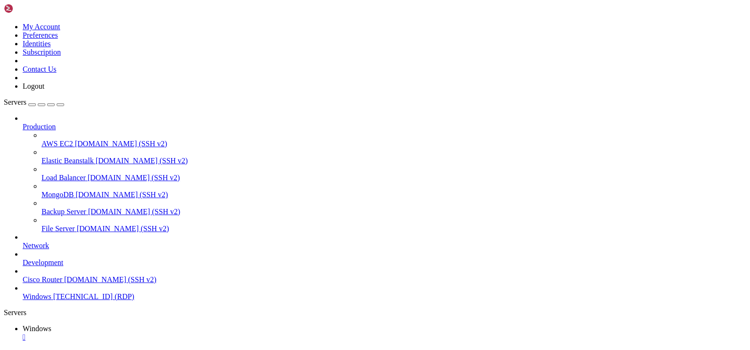
drag, startPoint x: 334, startPoint y: 488, endPoint x: 35, endPoint y: 460, distance: 300.2
drag, startPoint x: 85, startPoint y: 623, endPoint x: 79, endPoint y: 623, distance: 6.1
drag, startPoint x: 87, startPoint y: 619, endPoint x: 90, endPoint y: 676, distance: 57.1
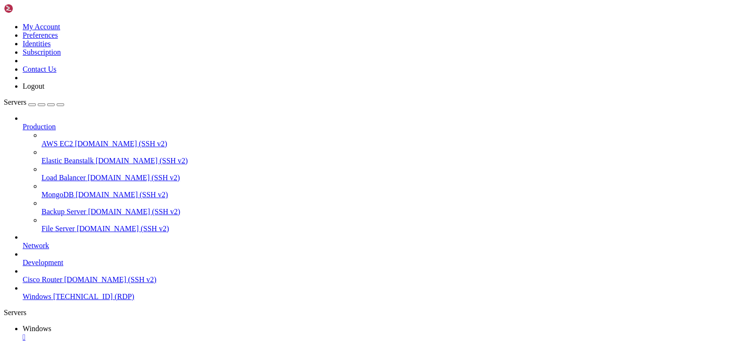
drag, startPoint x: 411, startPoint y: 546, endPoint x: 363, endPoint y: 547, distance: 48.1
drag, startPoint x: 312, startPoint y: 570, endPoint x: 262, endPoint y: 570, distance: 50.5
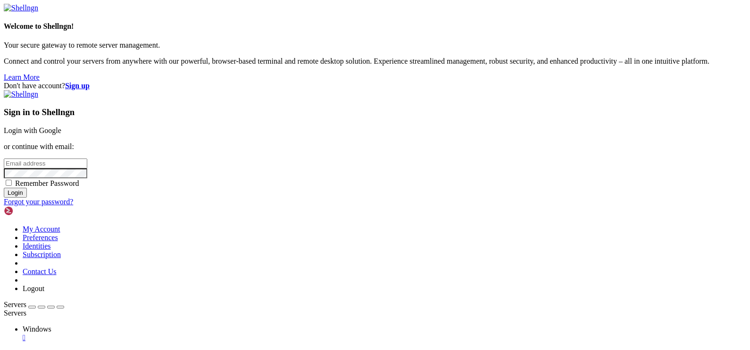
type input "[EMAIL_ADDRESS][DOMAIN_NAME]"
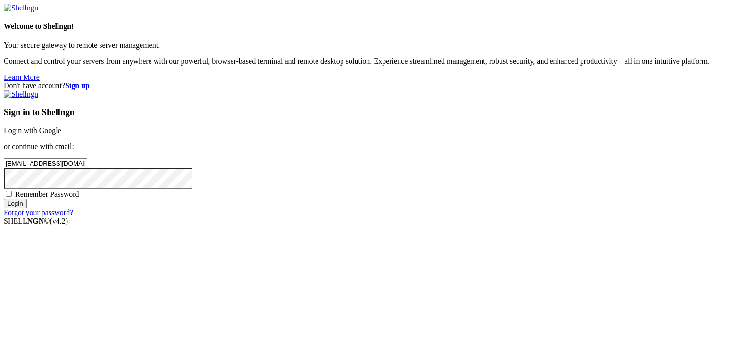
click at [485, 217] on div "Sign in to Shellngn Login with Google or continue with email: [EMAIL_ADDRESS][D…" at bounding box center [375, 153] width 742 height 127
click at [27, 208] on input "Login" at bounding box center [15, 204] width 23 height 10
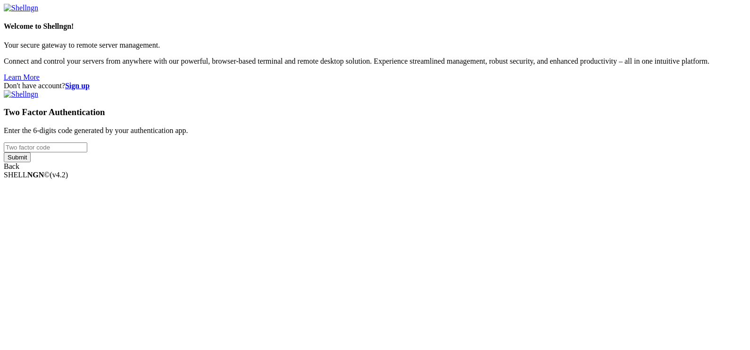
click at [87, 152] on input "number" at bounding box center [45, 147] width 83 height 10
type input "252268"
click at [4, 152] on input "Submit" at bounding box center [17, 157] width 27 height 10
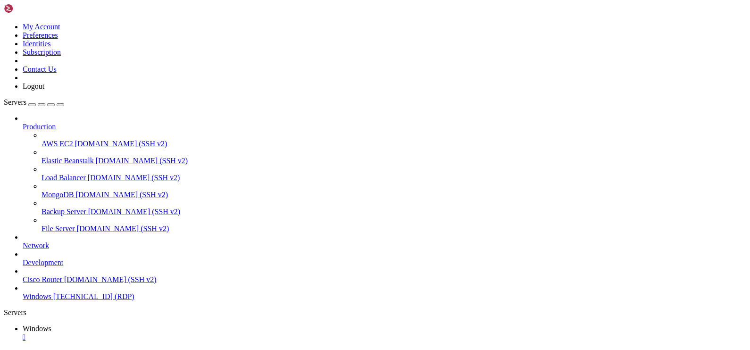
click at [64, 98] on link "Servers" at bounding box center [34, 102] width 60 height 8
click at [60, 105] on icon "button" at bounding box center [60, 105] width 0 height 0
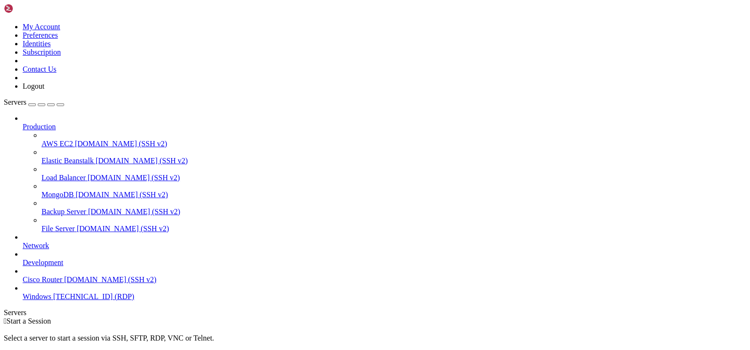
click at [89, 301] on div "Production AWS EC2 demo.shellngn.com (SSH v2) Elastic Beanstalk demo.shellngn.c…" at bounding box center [375, 207] width 742 height 187
click at [93, 300] on span "[TECHNICAL_ID] (RDP)" at bounding box center [93, 296] width 81 height 8
click at [60, 105] on icon "button" at bounding box center [60, 105] width 0 height 0
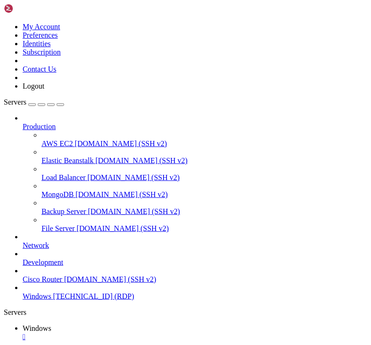
drag, startPoint x: 190, startPoint y: 103, endPoint x: 231, endPoint y: 68, distance: 54.2
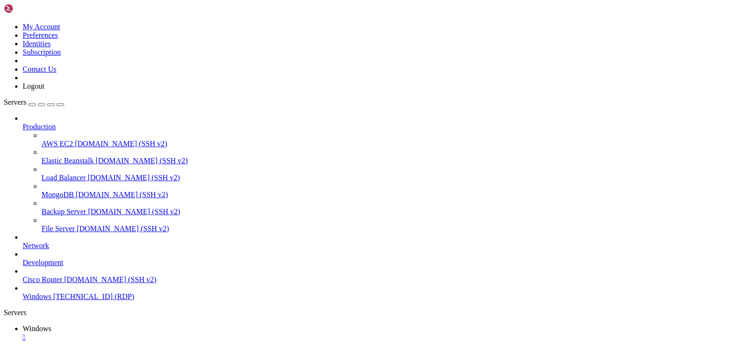
click at [12, 308] on div "Servers" at bounding box center [375, 312] width 742 height 8
click at [442, 324] on ul "Windows " at bounding box center [375, 332] width 742 height 17
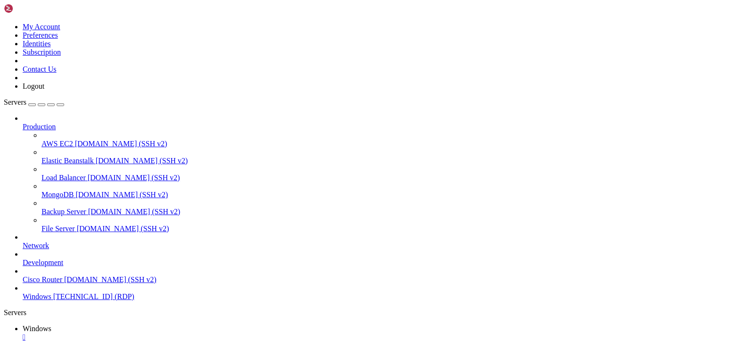
click at [74, 301] on link "Windows [TECHNICAL_ID] (RDP)" at bounding box center [384, 296] width 723 height 8
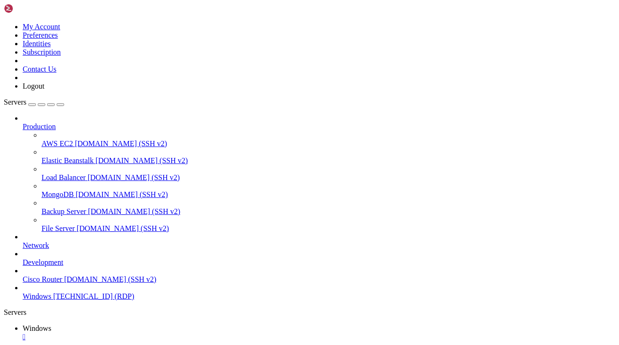
drag, startPoint x: 189, startPoint y: 515, endPoint x: 383, endPoint y: 621, distance: 221.1
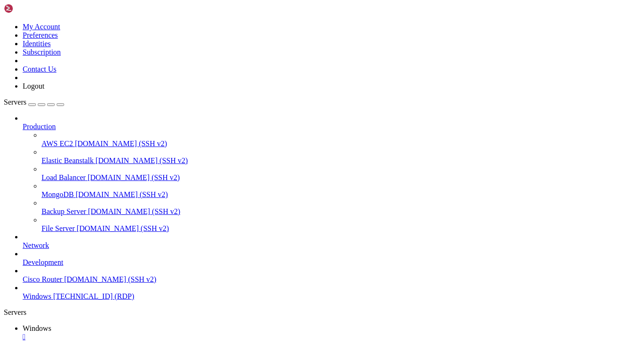
drag, startPoint x: 415, startPoint y: 544, endPoint x: 363, endPoint y: 590, distance: 70.2
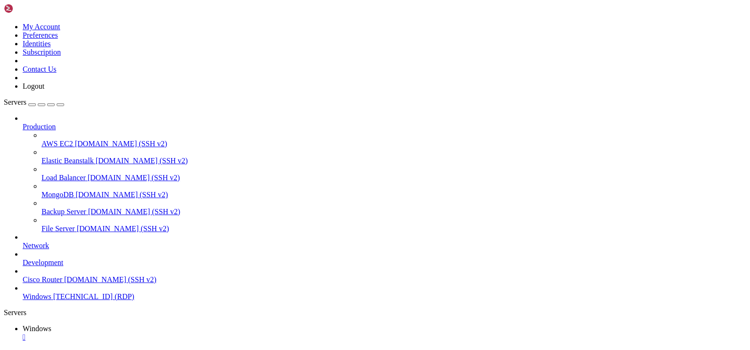
drag, startPoint x: 426, startPoint y: 692, endPoint x: 264, endPoint y: 640, distance: 170.7
drag, startPoint x: 281, startPoint y: 635, endPoint x: 188, endPoint y: 614, distance: 94.8
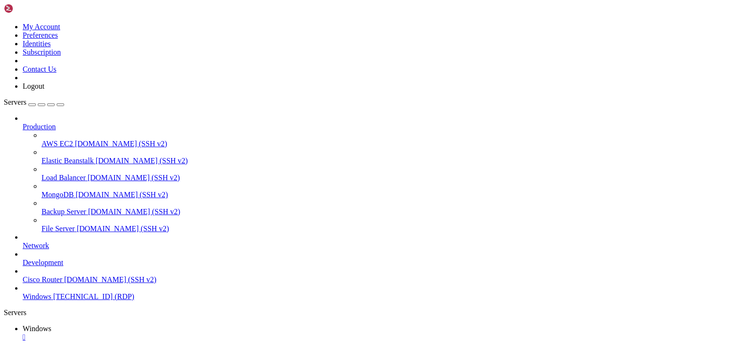
drag, startPoint x: 344, startPoint y: 572, endPoint x: 432, endPoint y: 636, distance: 108.6
drag, startPoint x: 331, startPoint y: 621, endPoint x: 281, endPoint y: 666, distance: 67.5
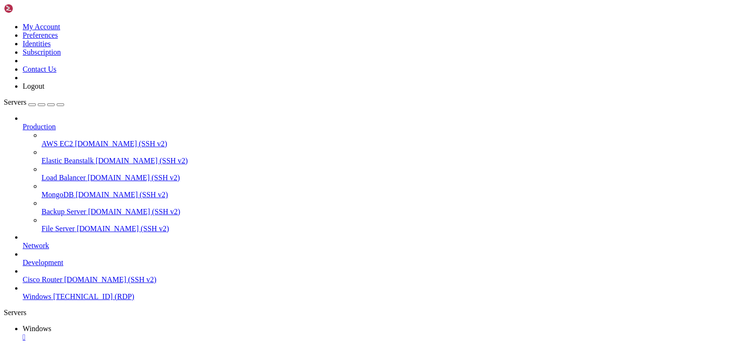
drag, startPoint x: 257, startPoint y: 526, endPoint x: 423, endPoint y: 535, distance: 166.7
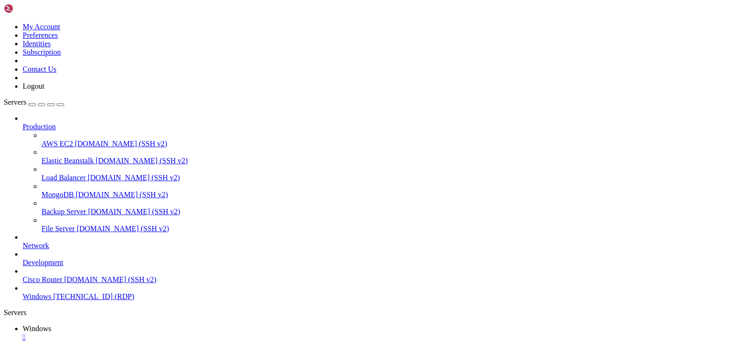
drag, startPoint x: 516, startPoint y: 599, endPoint x: 572, endPoint y: 658, distance: 81.4
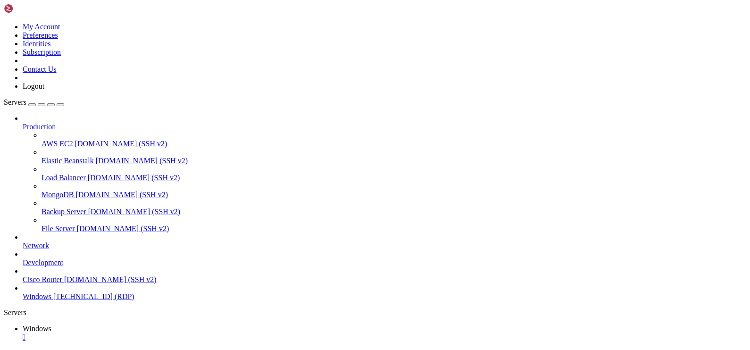
drag, startPoint x: 270, startPoint y: 508, endPoint x: 251, endPoint y: 507, distance: 18.9
drag, startPoint x: 301, startPoint y: 565, endPoint x: 111, endPoint y: 542, distance: 190.9
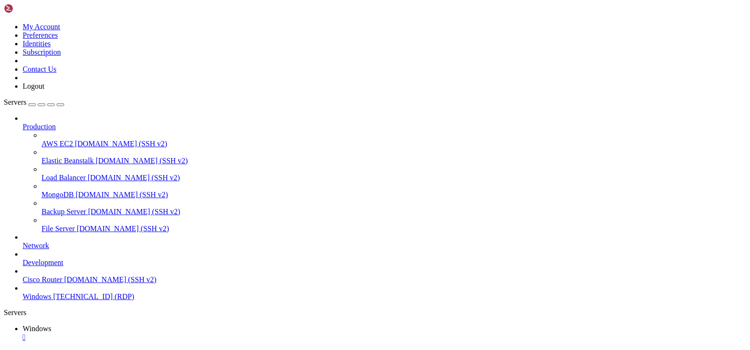
drag, startPoint x: 294, startPoint y: 537, endPoint x: 108, endPoint y: 537, distance: 186.7
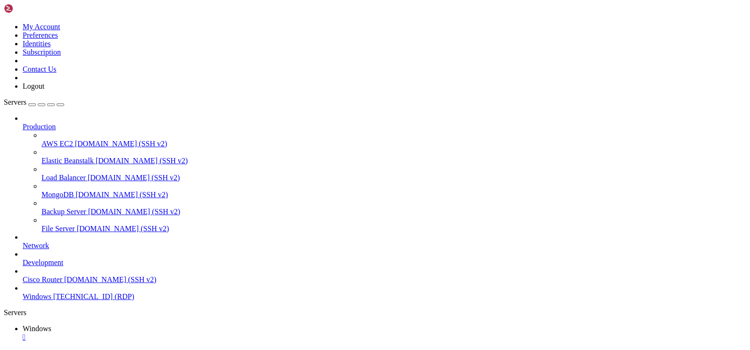
drag, startPoint x: 303, startPoint y: 544, endPoint x: 70, endPoint y: 516, distance: 234.6
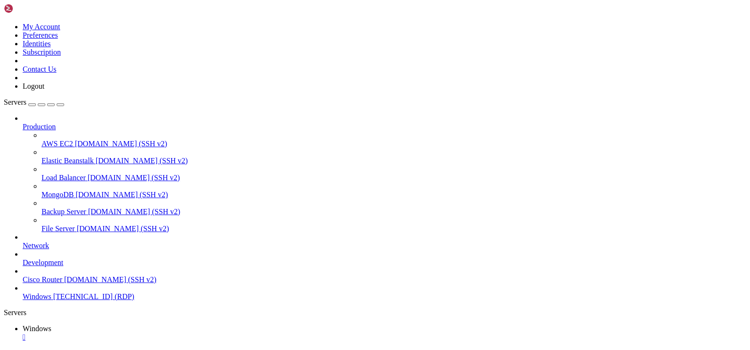
drag, startPoint x: 285, startPoint y: 535, endPoint x: 252, endPoint y: 537, distance: 33.1
drag, startPoint x: 275, startPoint y: 536, endPoint x: 102, endPoint y: 536, distance: 172.6
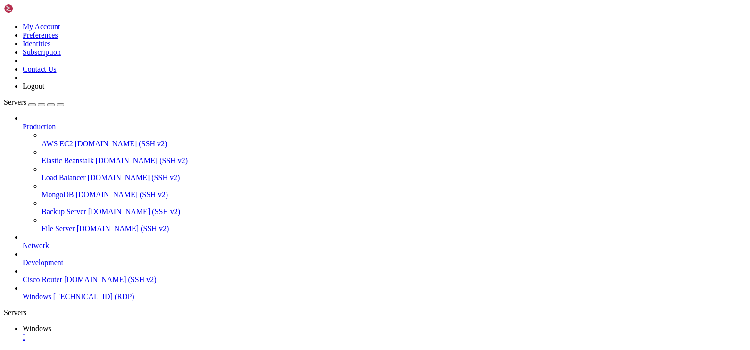
drag, startPoint x: 278, startPoint y: 520, endPoint x: 93, endPoint y: 519, distance: 185.3
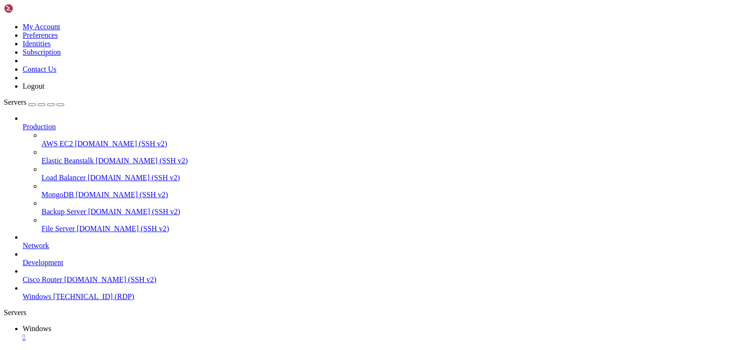
drag, startPoint x: 215, startPoint y: 559, endPoint x: 104, endPoint y: 557, distance: 110.8
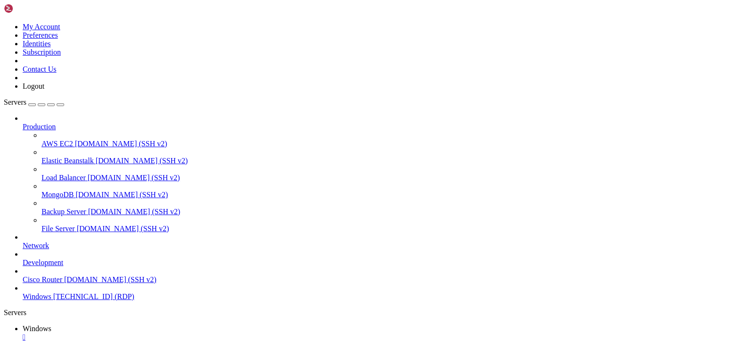
drag, startPoint x: 483, startPoint y: 474, endPoint x: 24, endPoint y: 435, distance: 461.0
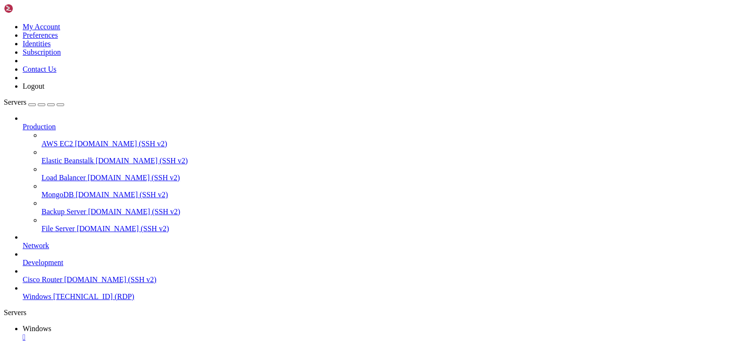
drag, startPoint x: 569, startPoint y: 439, endPoint x: 170, endPoint y: 438, distance: 398.4
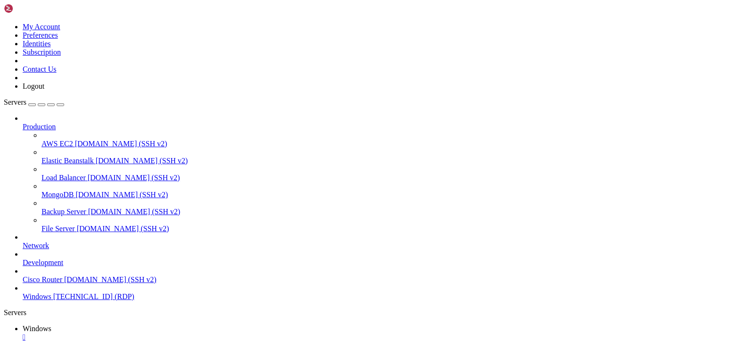
drag, startPoint x: 257, startPoint y: 472, endPoint x: 205, endPoint y: 472, distance: 51.9
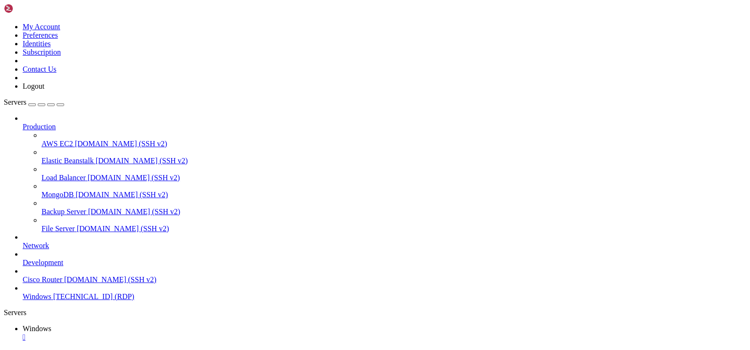
drag, startPoint x: 233, startPoint y: 469, endPoint x: 229, endPoint y: 471, distance: 5.3
drag, startPoint x: 224, startPoint y: 474, endPoint x: 199, endPoint y: 472, distance: 25.1
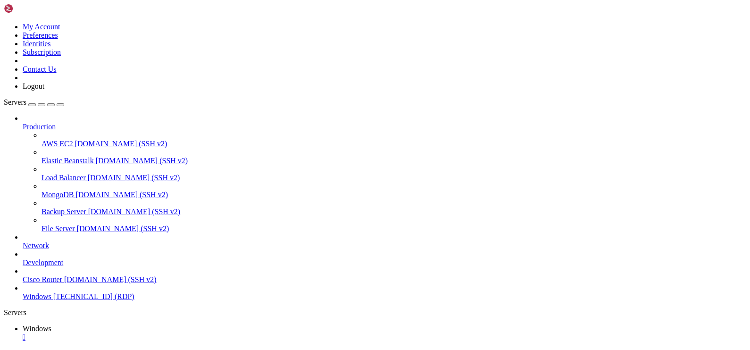
drag, startPoint x: 314, startPoint y: 480, endPoint x: 5, endPoint y: 439, distance: 311.7
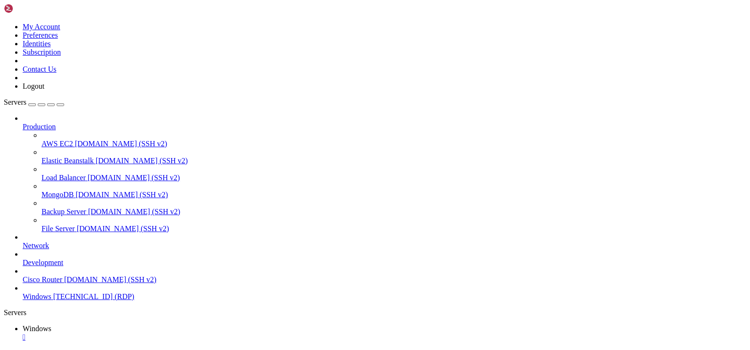
drag, startPoint x: 92, startPoint y: 424, endPoint x: 569, endPoint y: 443, distance: 477.1
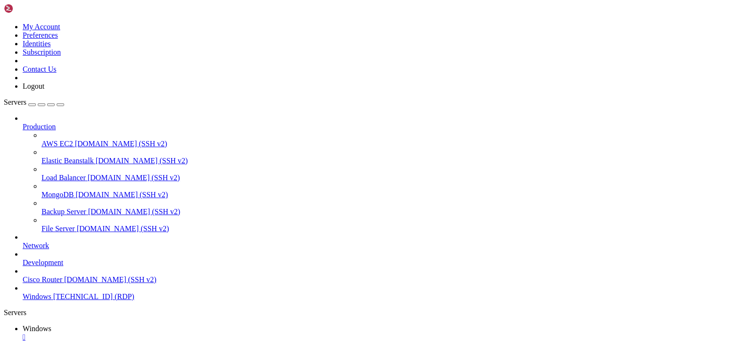
drag, startPoint x: 254, startPoint y: 501, endPoint x: 40, endPoint y: 503, distance: 214.1
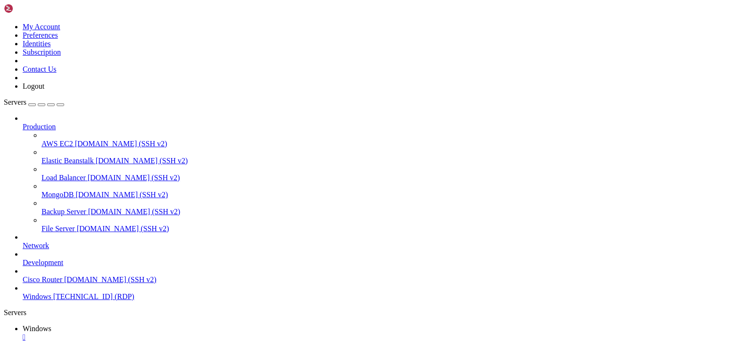
drag, startPoint x: 548, startPoint y: 440, endPoint x: 564, endPoint y: 444, distance: 16.4
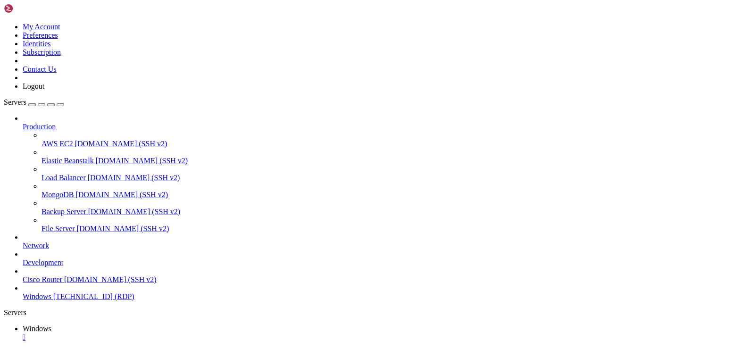
drag, startPoint x: 570, startPoint y: 437, endPoint x: 637, endPoint y: 439, distance: 67.0
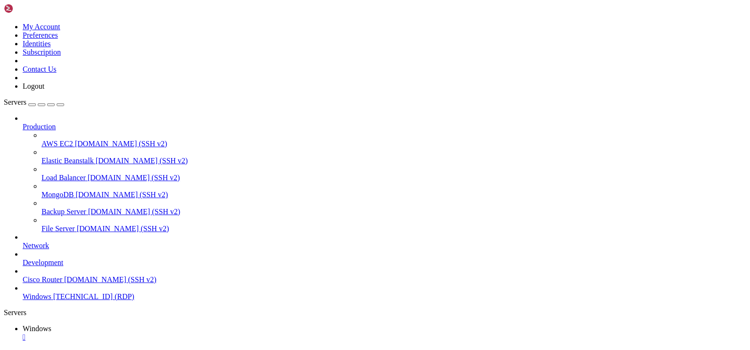
drag, startPoint x: 223, startPoint y: 531, endPoint x: 277, endPoint y: 533, distance: 54.3
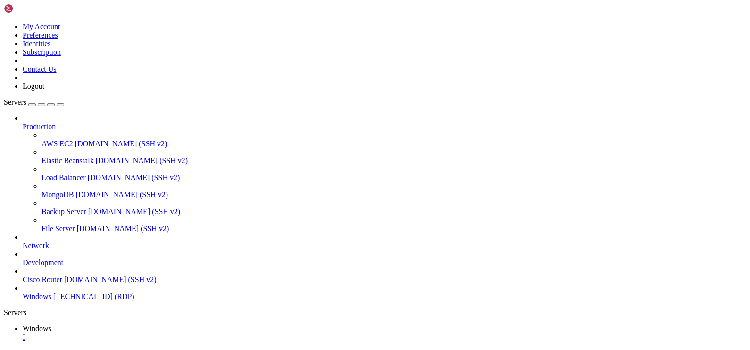
drag, startPoint x: 90, startPoint y: 425, endPoint x: 459, endPoint y: 436, distance: 369.8
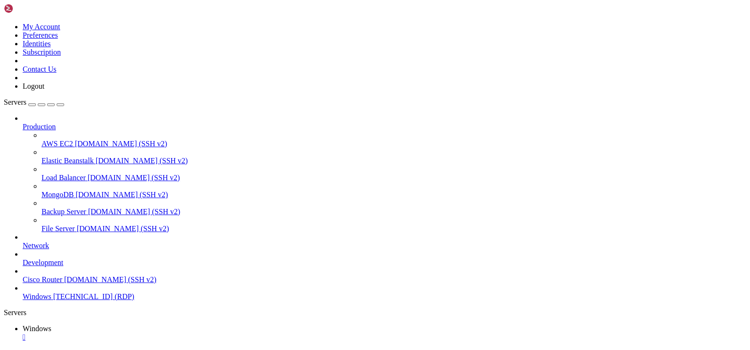
drag, startPoint x: 118, startPoint y: 425, endPoint x: 518, endPoint y: 451, distance: 401.2
drag, startPoint x: 528, startPoint y: 451, endPoint x: 532, endPoint y: 421, distance: 30.9
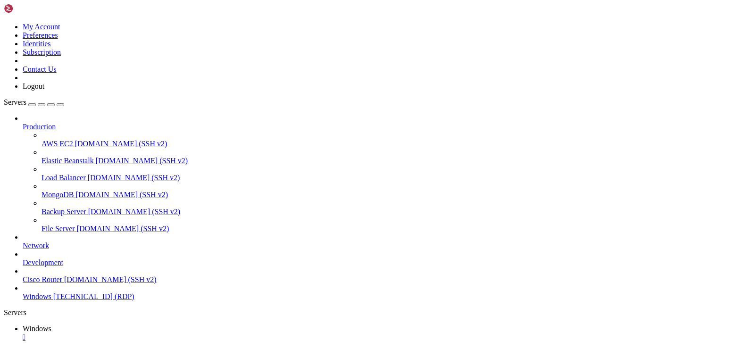
drag, startPoint x: 459, startPoint y: 420, endPoint x: 575, endPoint y: 487, distance: 134.6
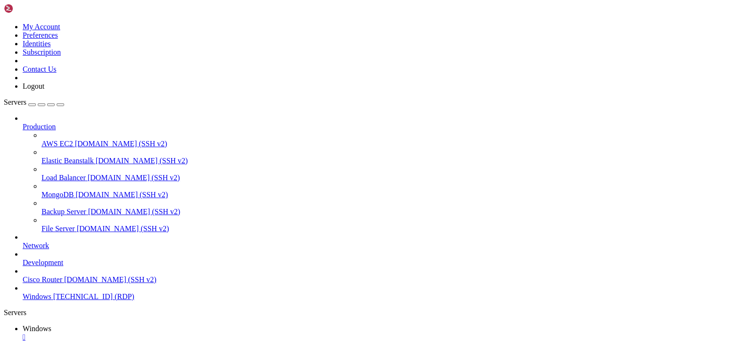
drag, startPoint x: 606, startPoint y: 487, endPoint x: 317, endPoint y: 442, distance: 292.4
drag, startPoint x: 607, startPoint y: 441, endPoint x: 498, endPoint y: 439, distance: 109.4
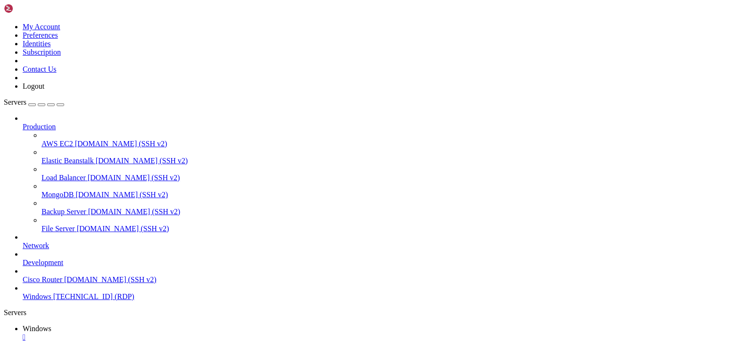
drag, startPoint x: 84, startPoint y: 421, endPoint x: 475, endPoint y: 425, distance: 390.9
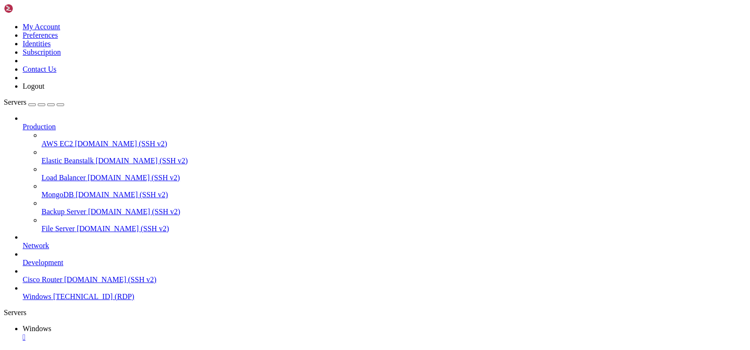
drag, startPoint x: 456, startPoint y: 426, endPoint x: 563, endPoint y: 457, distance: 111.5
drag, startPoint x: 547, startPoint y: 456, endPoint x: 625, endPoint y: 468, distance: 78.2
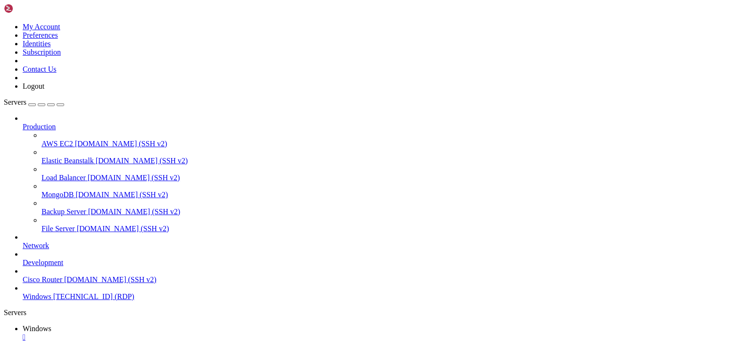
drag, startPoint x: 474, startPoint y: 460, endPoint x: 75, endPoint y: 443, distance: 398.8
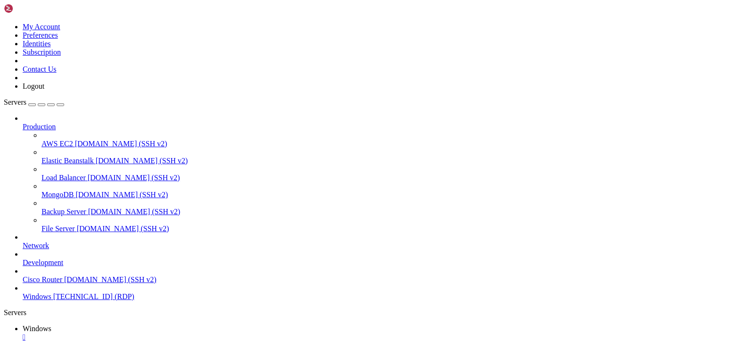
drag, startPoint x: 622, startPoint y: 470, endPoint x: 561, endPoint y: 451, distance: 64.1
